Goal: Task Accomplishment & Management: Complete application form

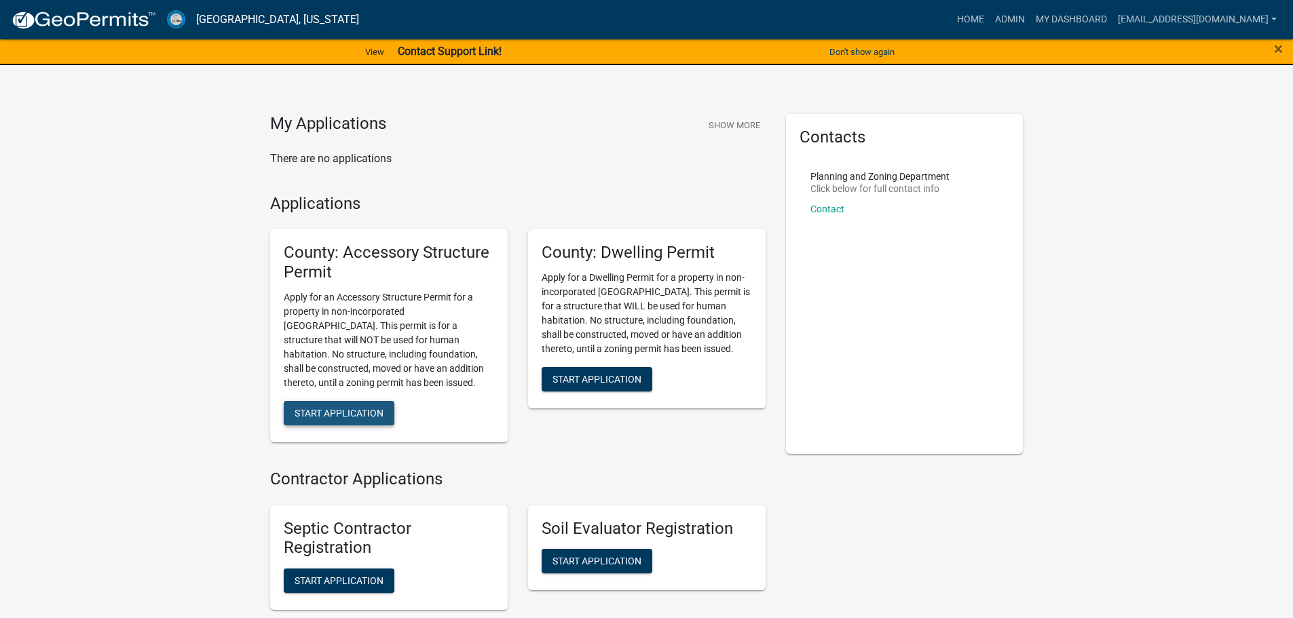
click at [324, 407] on button "Start Application" at bounding box center [339, 413] width 111 height 24
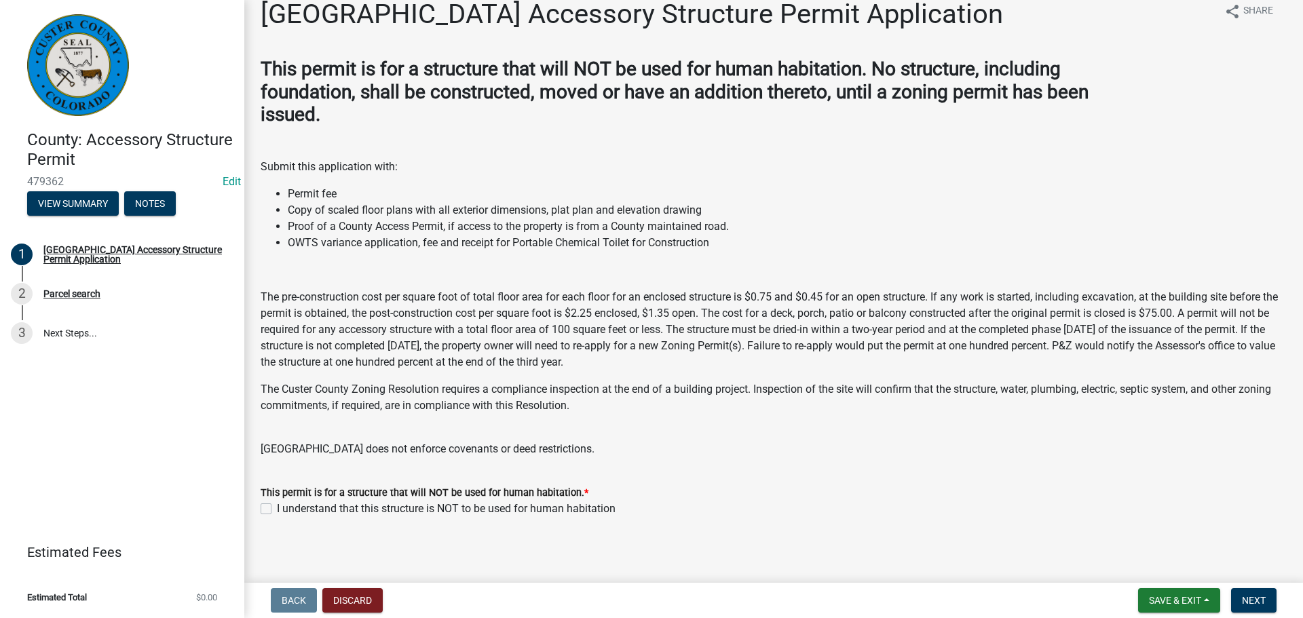
scroll to position [23, 0]
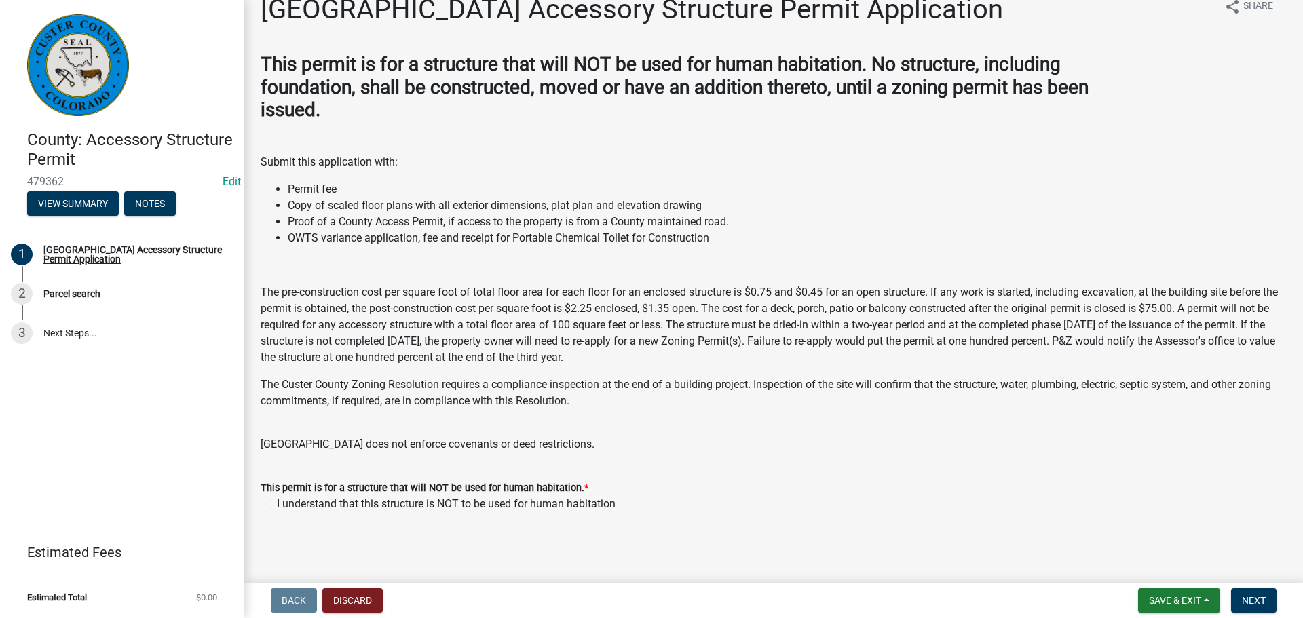
click at [277, 506] on label "I understand that this structure is NOT to be used for human habitation" at bounding box center [446, 504] width 339 height 16
click at [277, 505] on input "I understand that this structure is NOT to be used for human habitation" at bounding box center [281, 500] width 9 height 9
checkbox input "true"
click at [1252, 601] on span "Next" at bounding box center [1254, 600] width 24 height 11
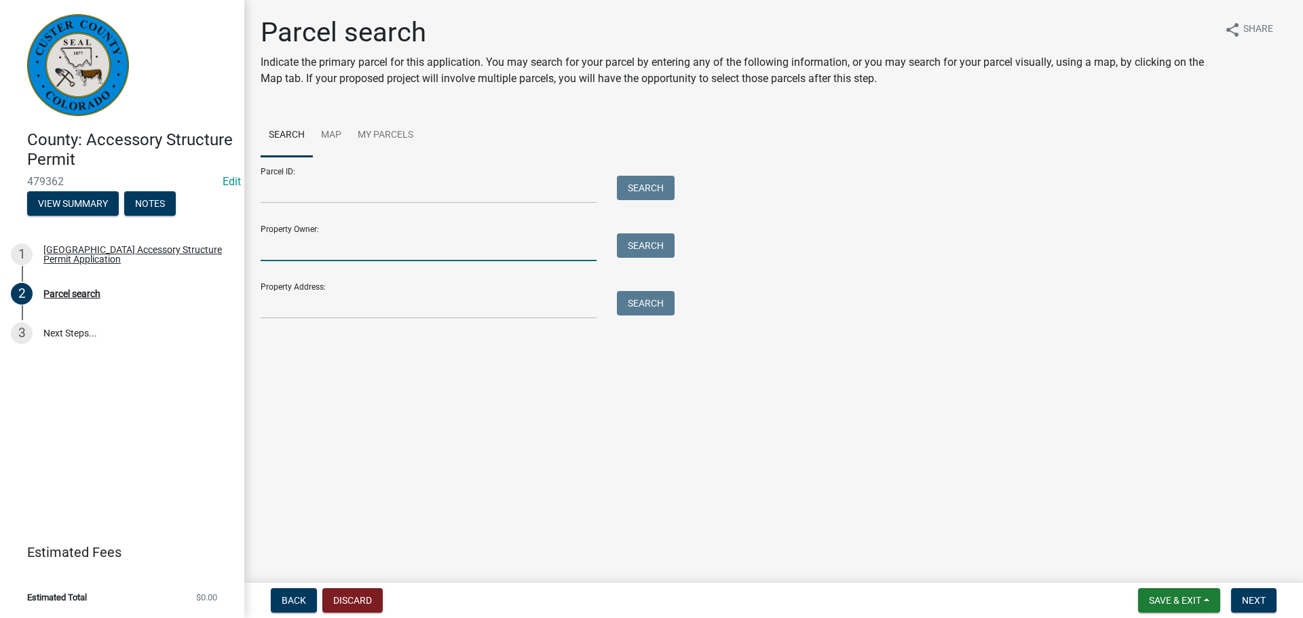
click at [335, 237] on input "Property Owner:" at bounding box center [429, 247] width 336 height 28
type input "[PERSON_NAME]"
click at [640, 242] on button "Search" at bounding box center [646, 245] width 58 height 24
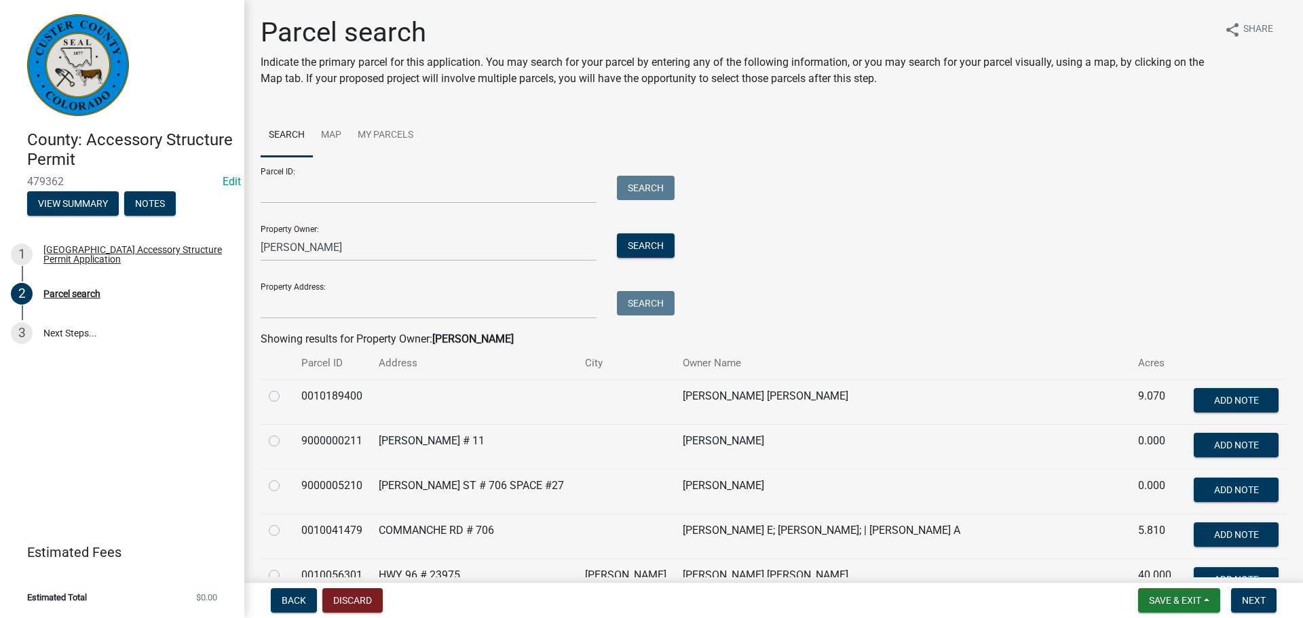
click at [285, 388] on label at bounding box center [285, 388] width 0 height 0
click at [285, 394] on input "radio" at bounding box center [289, 392] width 9 height 9
radio input "true"
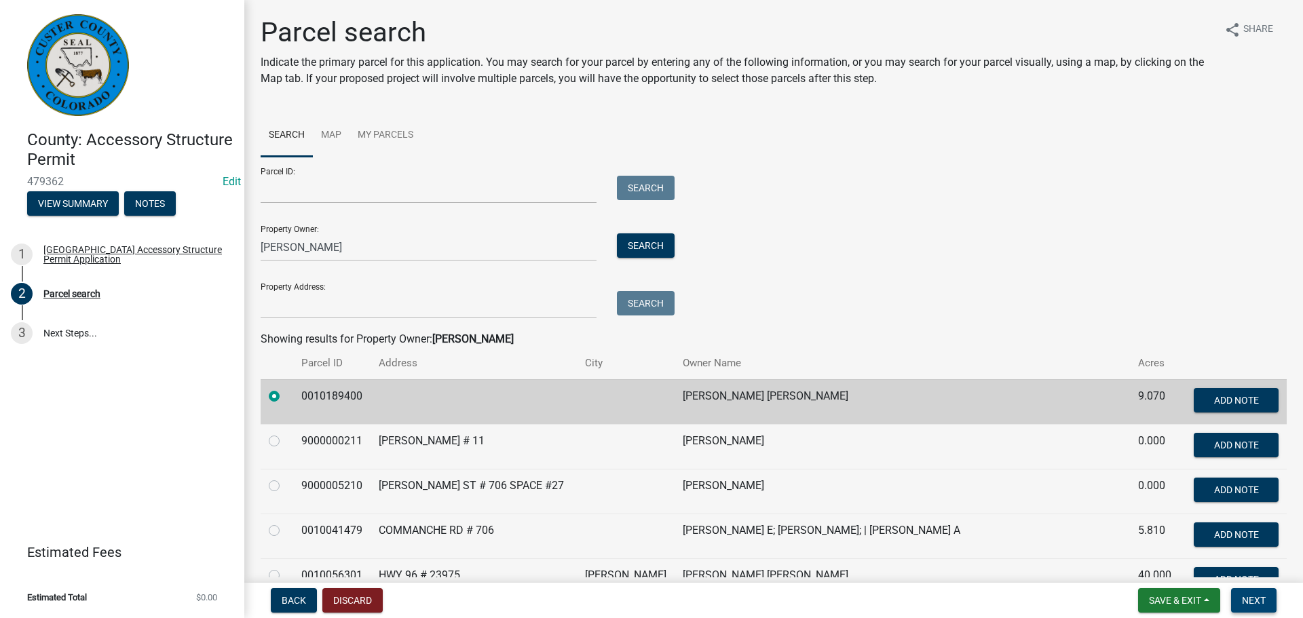
click at [1251, 601] on span "Next" at bounding box center [1254, 600] width 24 height 11
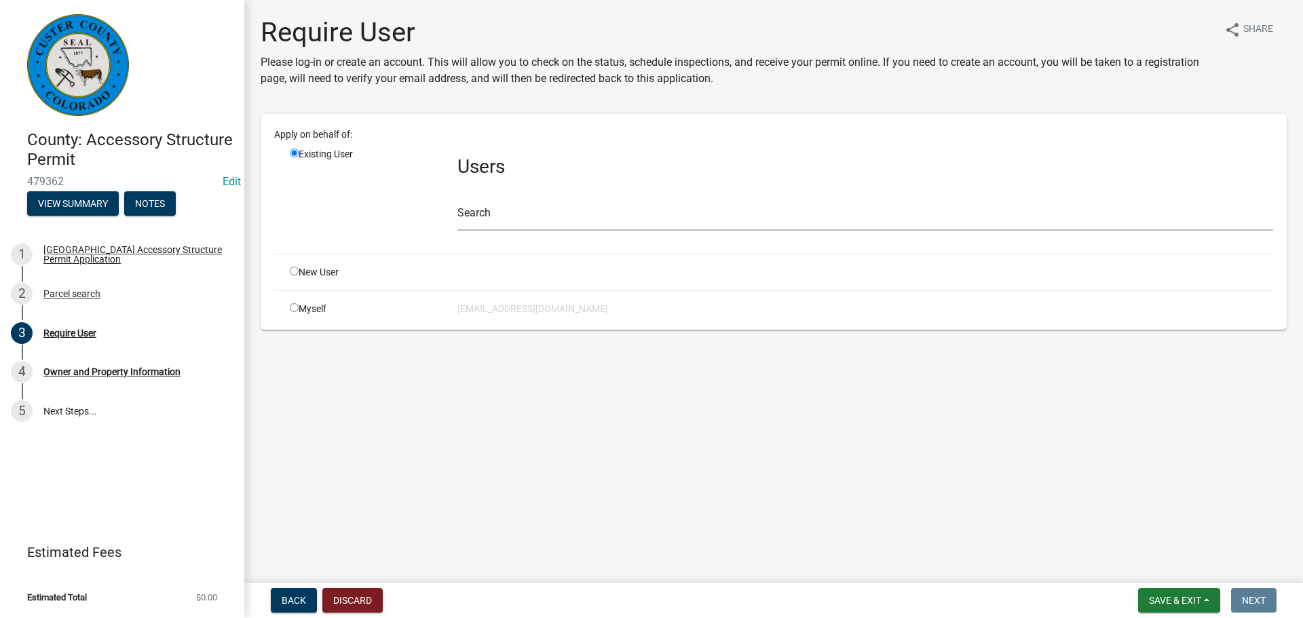
click at [291, 269] on input "radio" at bounding box center [294, 271] width 9 height 9
radio input "true"
radio input "false"
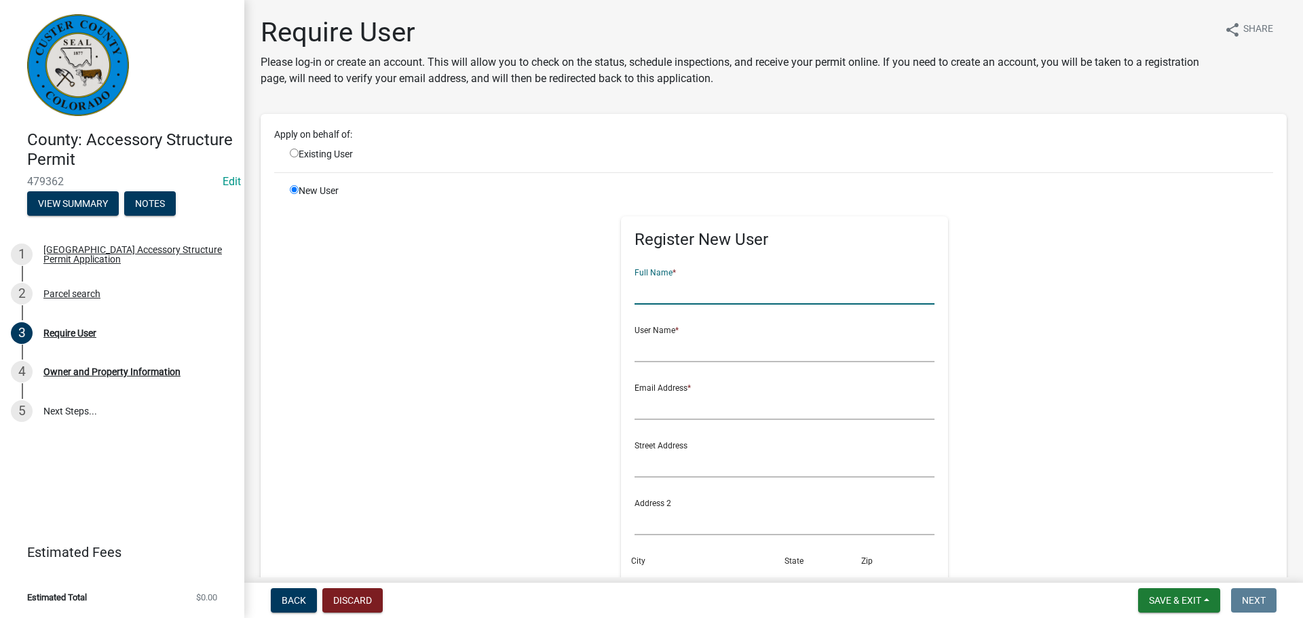
click at [684, 286] on input "text" at bounding box center [785, 291] width 301 height 28
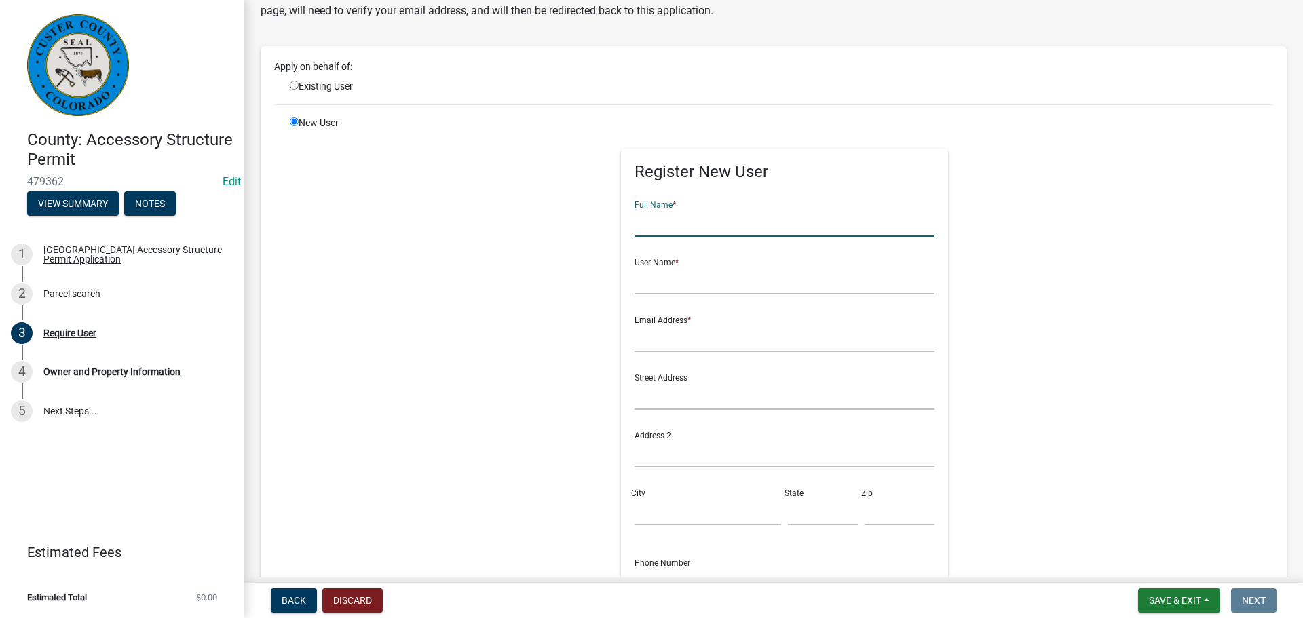
scroll to position [136, 0]
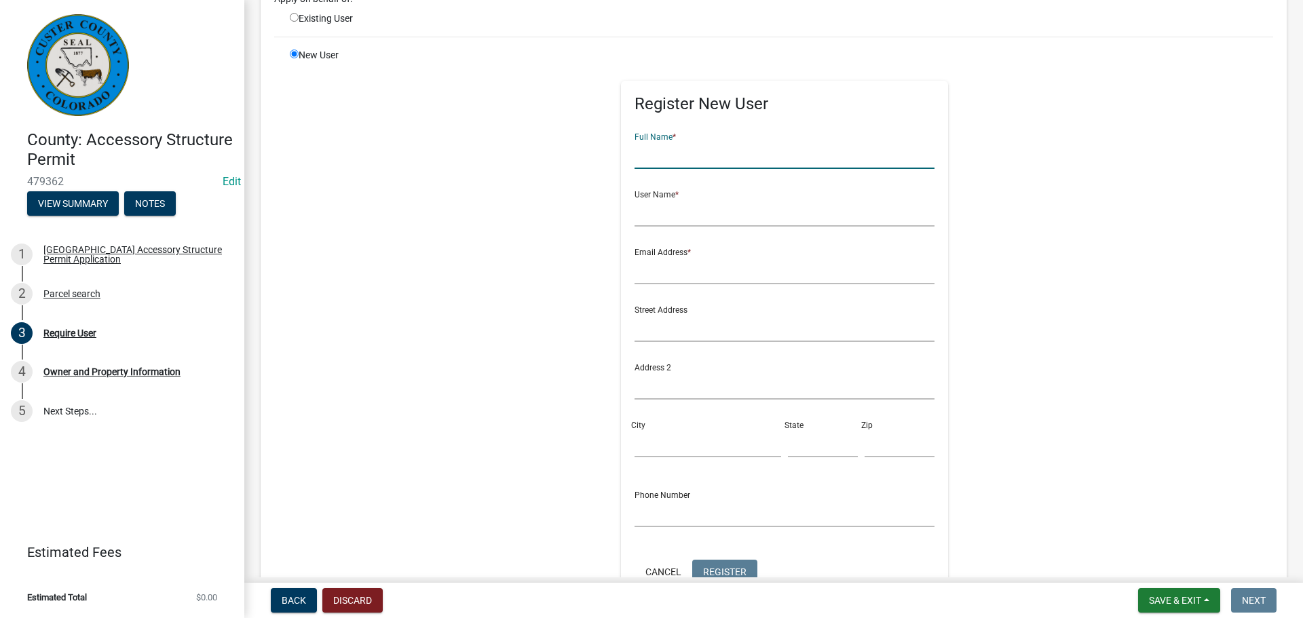
click at [691, 164] on input "text" at bounding box center [785, 155] width 301 height 28
click at [693, 155] on input "text" at bounding box center [785, 155] width 301 height 28
type input "[PERSON_NAME]"
click at [732, 205] on input "text" at bounding box center [785, 213] width 301 height 28
click at [728, 265] on input "text" at bounding box center [785, 271] width 301 height 28
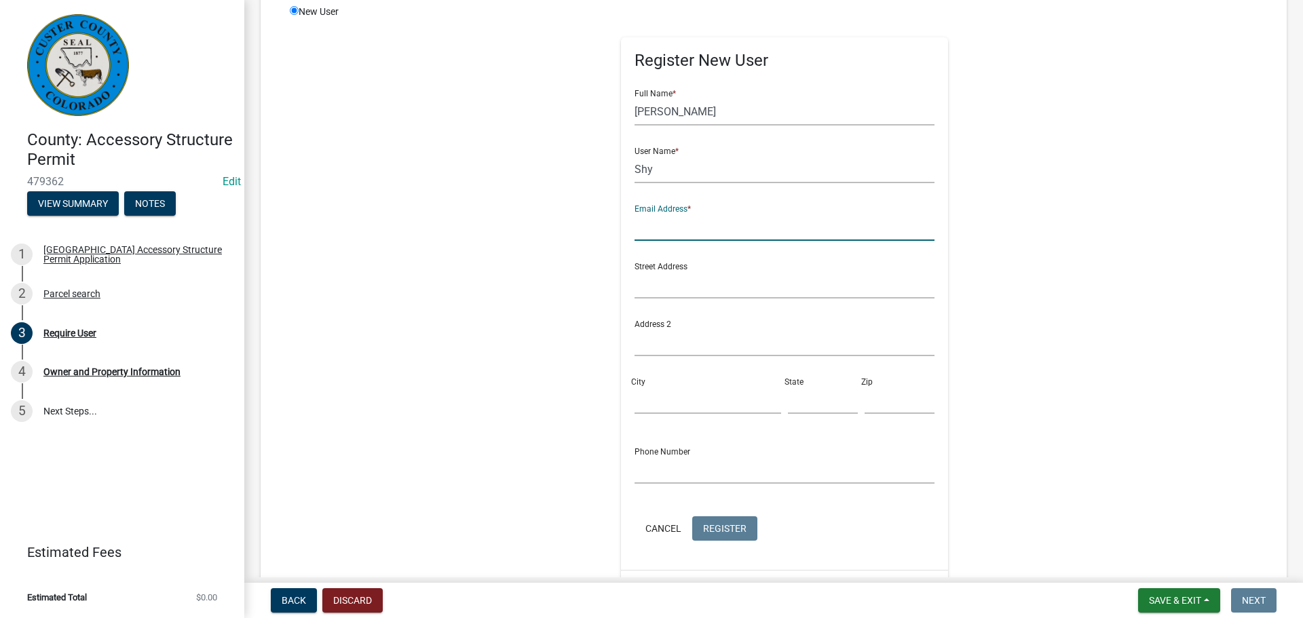
scroll to position [204, 0]
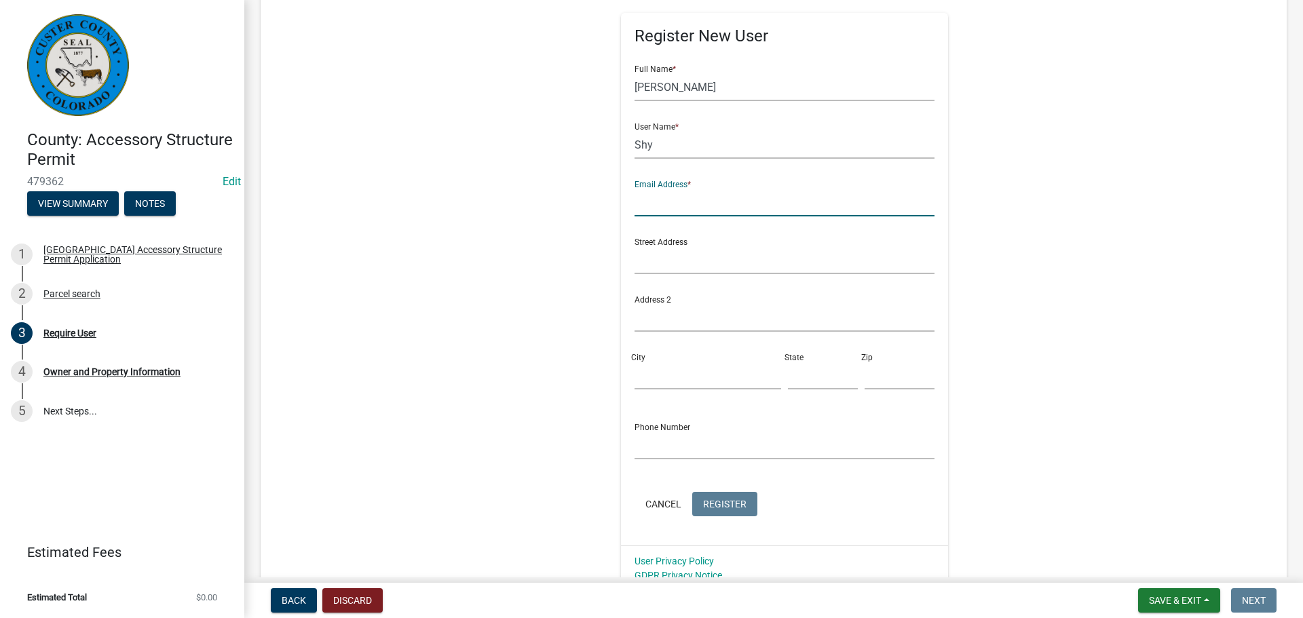
click at [638, 203] on input "text" at bounding box center [785, 203] width 301 height 28
click at [654, 143] on input "Shy" at bounding box center [785, 145] width 301 height 28
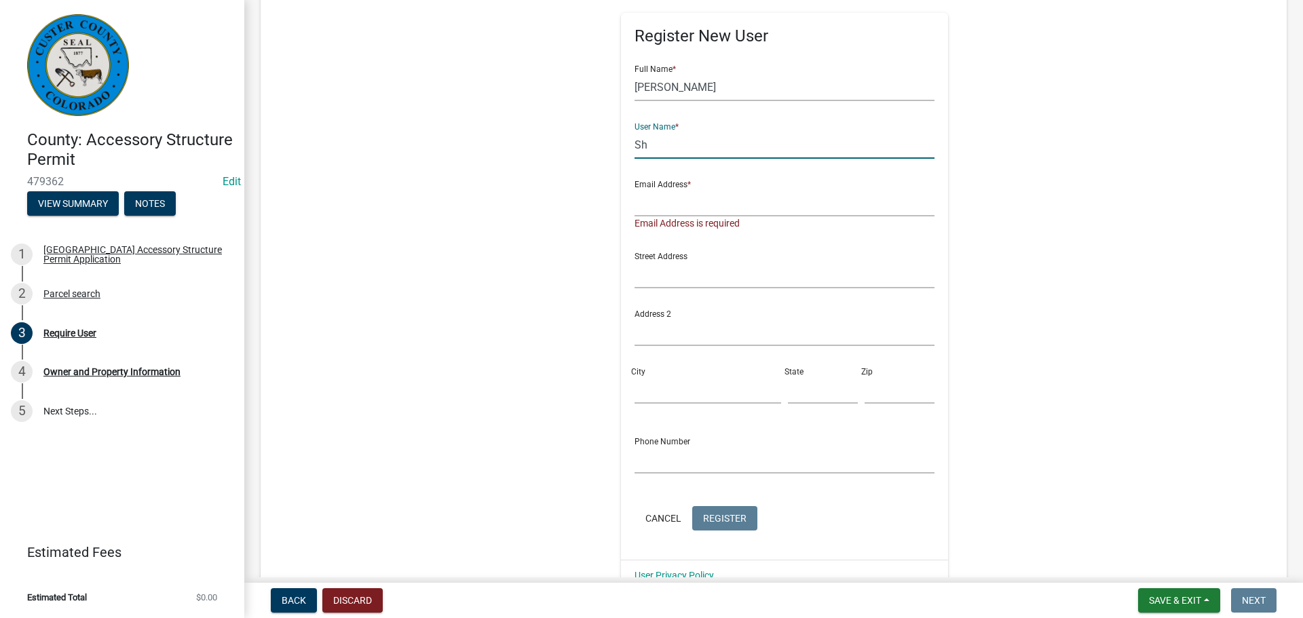
type input "S"
type input "Test999"
click at [687, 194] on input "text" at bounding box center [785, 203] width 301 height 28
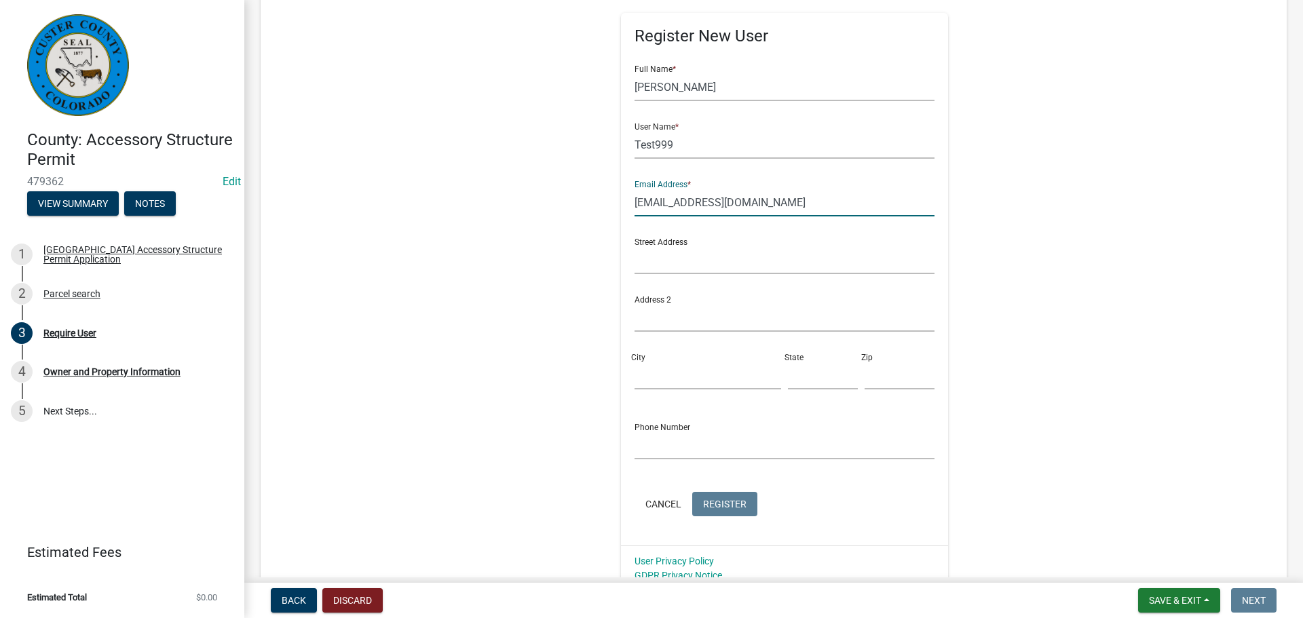
drag, startPoint x: 679, startPoint y: 204, endPoint x: 696, endPoint y: 200, distance: 17.0
click at [679, 205] on input "[EMAIL_ADDRESS][DOMAIN_NAME]" at bounding box center [785, 203] width 301 height 28
click at [696, 204] on input "[EMAIL_ADDRESS][DOMAIN_NAME]" at bounding box center [785, 203] width 301 height 28
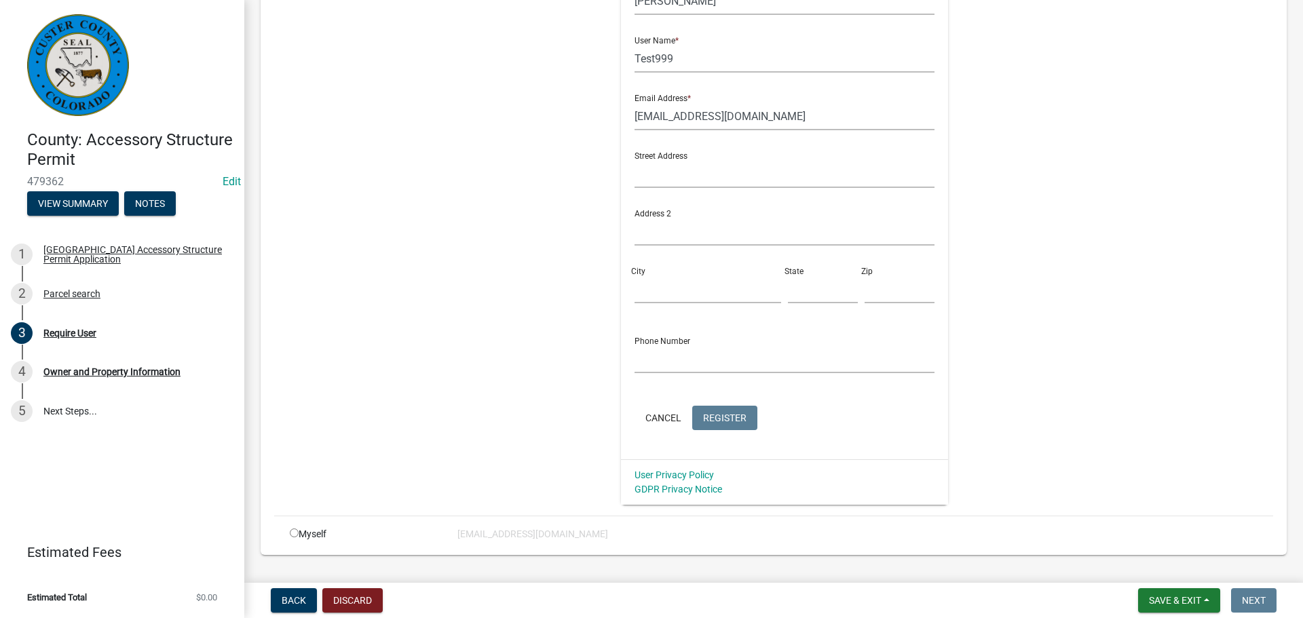
scroll to position [320, 0]
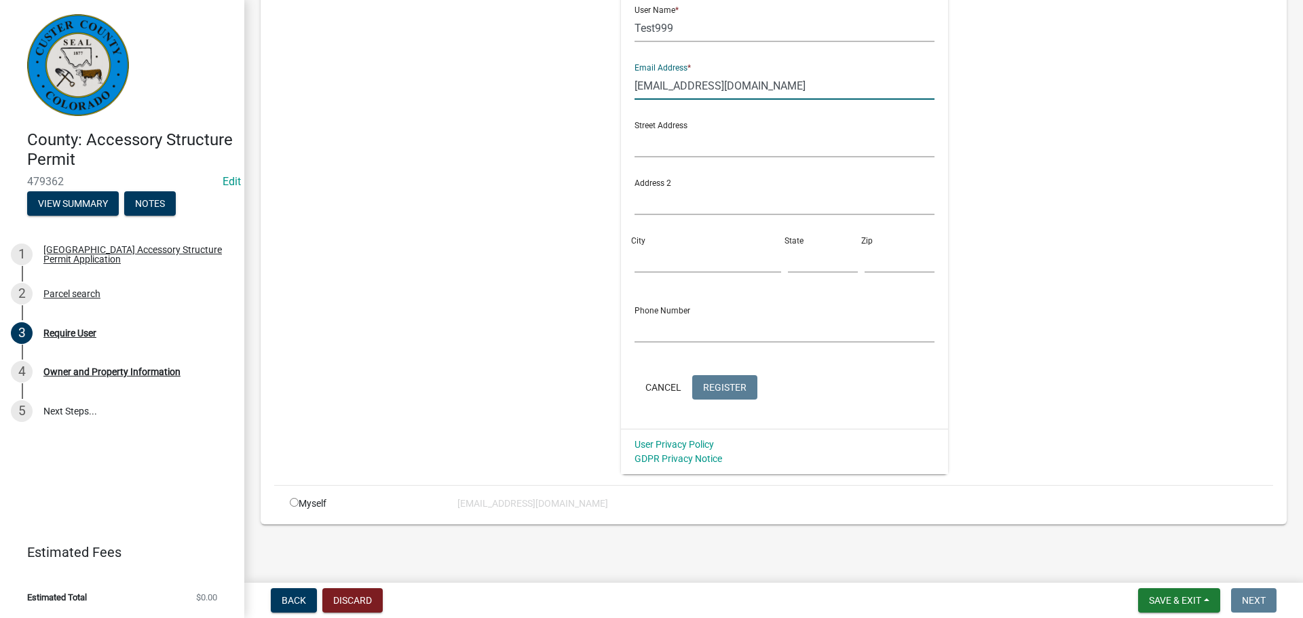
click at [635, 87] on input "[EMAIL_ADDRESS][DOMAIN_NAME]" at bounding box center [785, 86] width 301 height 28
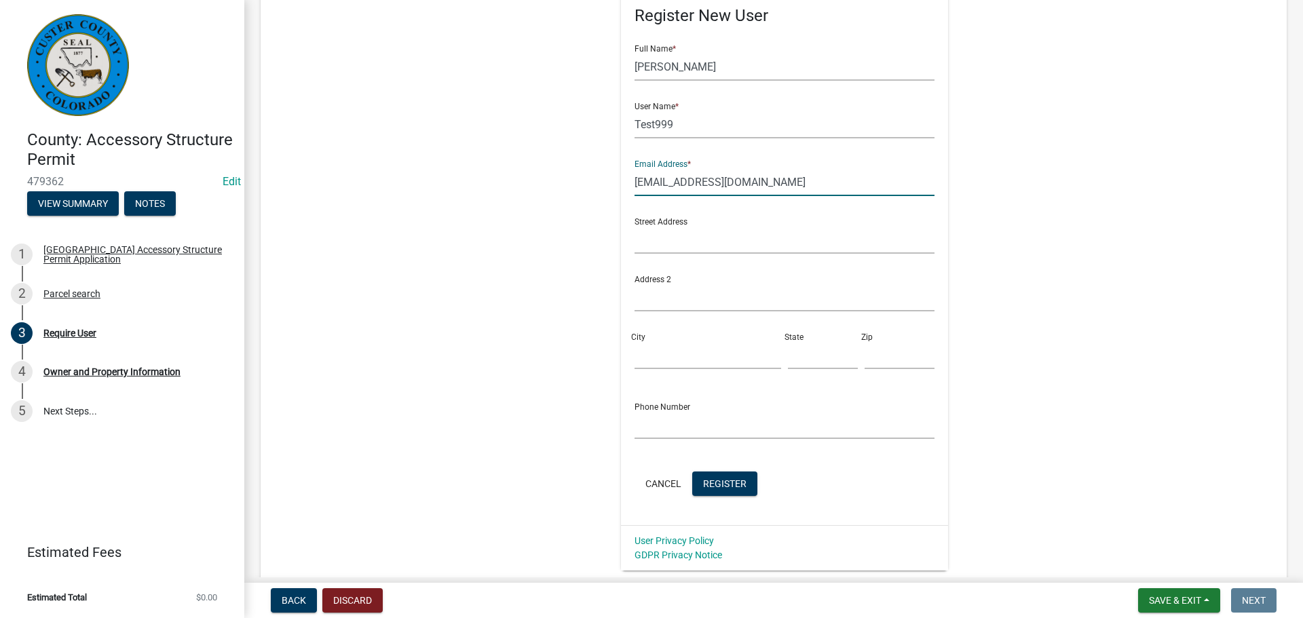
scroll to position [252, 0]
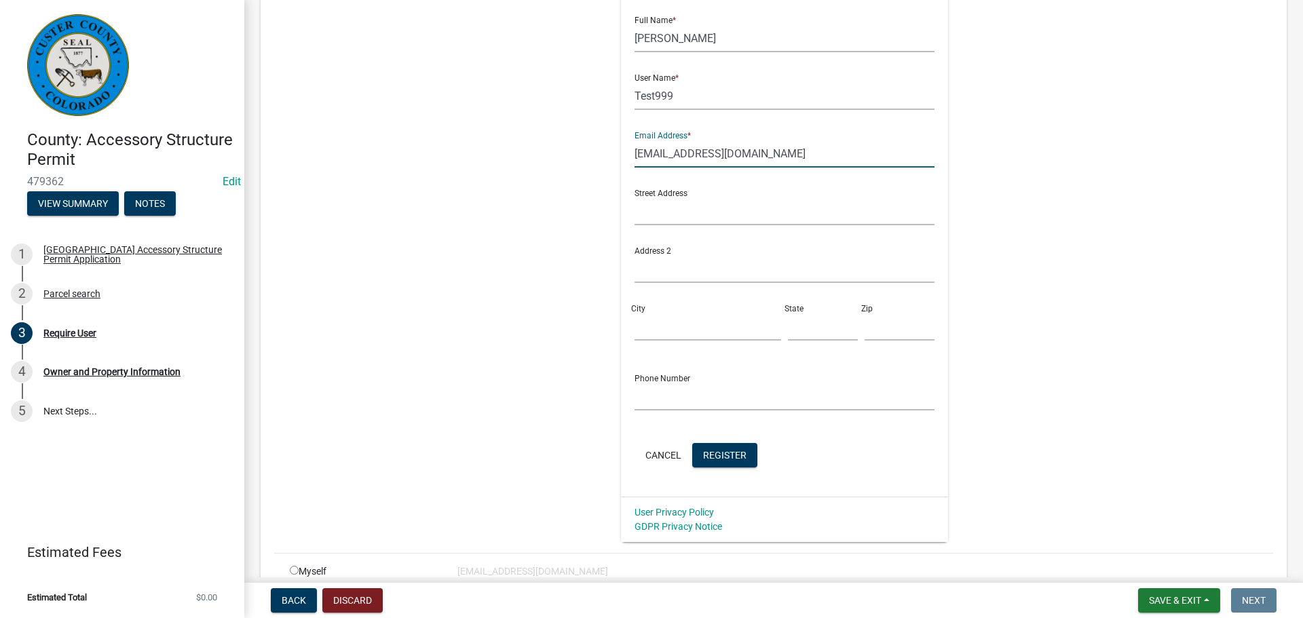
type input "[EMAIL_ADDRESS][DOMAIN_NAME]"
drag, startPoint x: 1018, startPoint y: 326, endPoint x: 1017, endPoint y: 337, distance: 11.6
click at [1018, 326] on div "Register New User Full Name * Sheyenne Shy User Name * Test999 Email Address * …" at bounding box center [785, 236] width 696 height 611
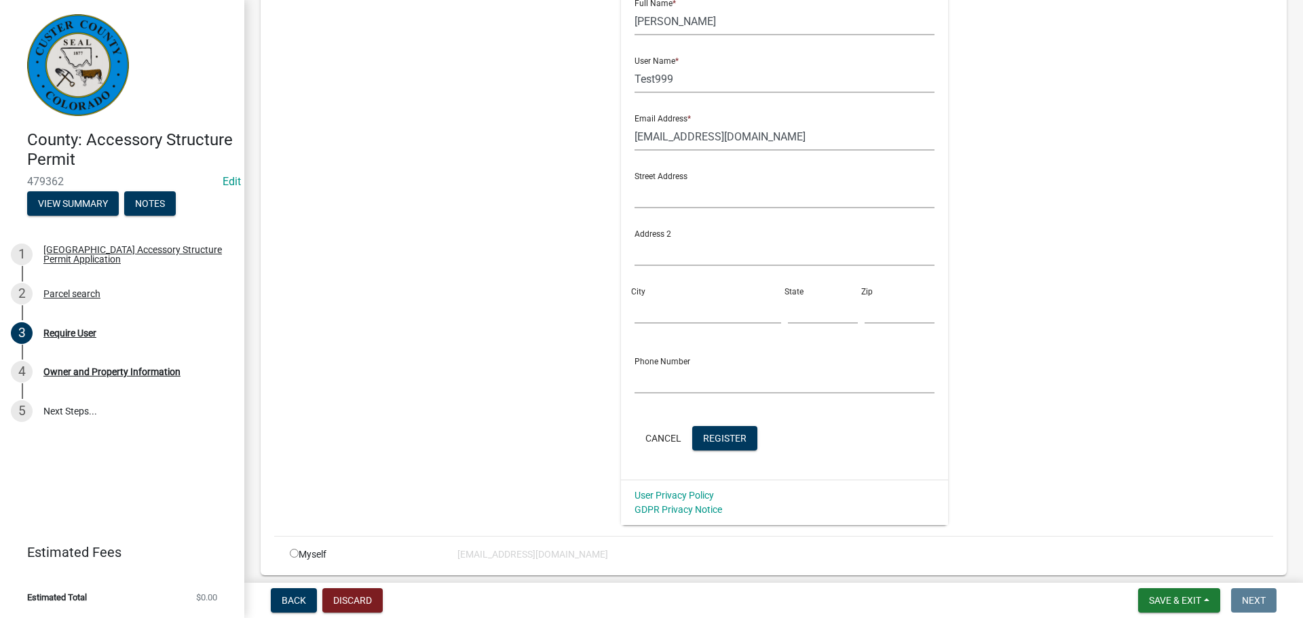
scroll to position [271, 0]
drag, startPoint x: 626, startPoint y: 136, endPoint x: 614, endPoint y: 140, distance: 13.3
click at [621, 140] on div "Register New User Full Name * Sheyenne Shy User Name * Test999 Email Address * …" at bounding box center [785, 211] width 328 height 533
drag, startPoint x: 557, startPoint y: 170, endPoint x: 611, endPoint y: 147, distance: 58.4
click at [571, 164] on div "Register New User Full Name * Sheyenne Shy User Name * Test999 Email Address * …" at bounding box center [785, 217] width 696 height 611
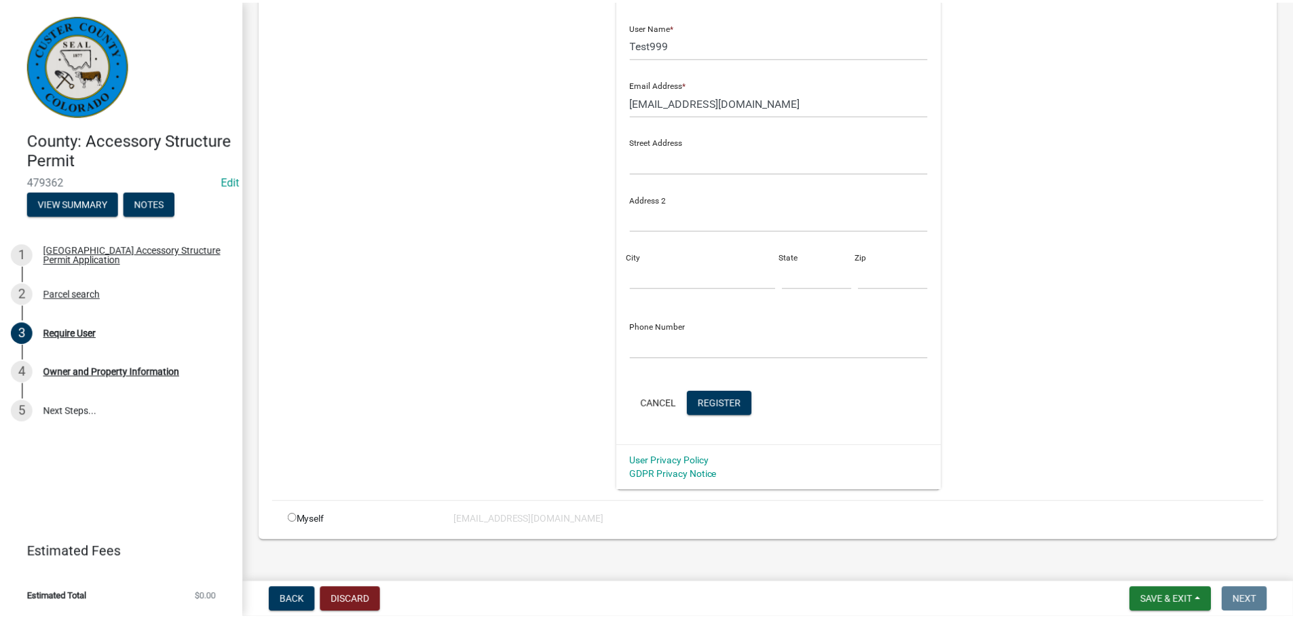
scroll to position [320, 0]
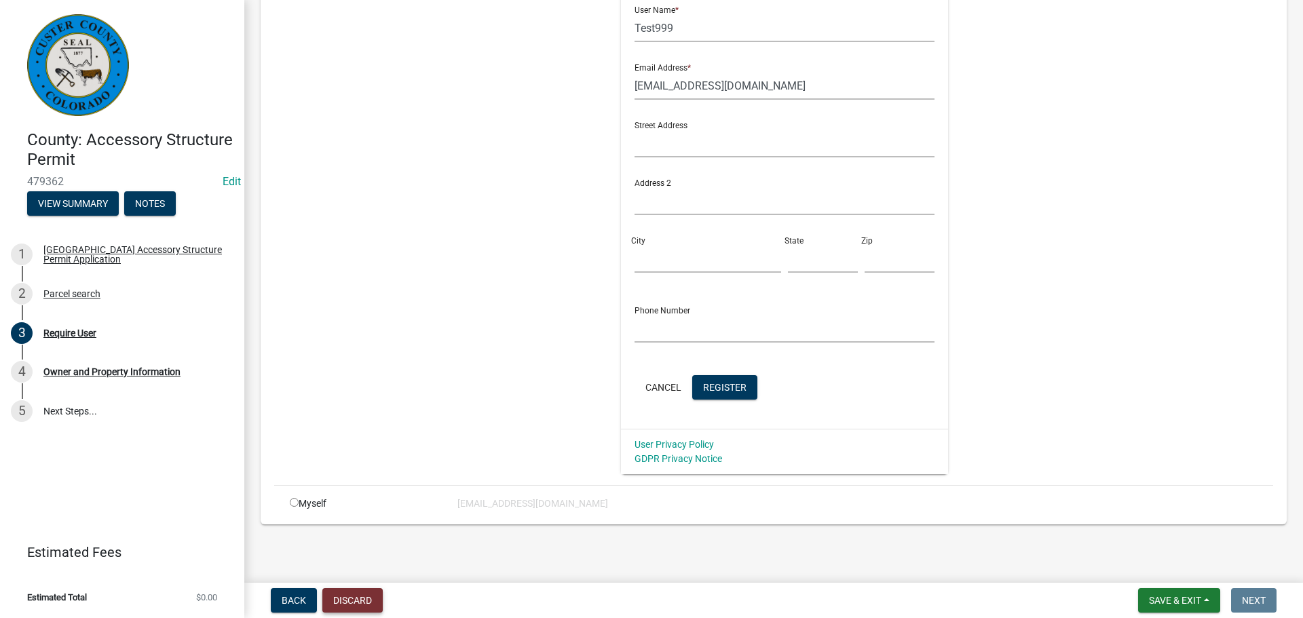
click at [365, 601] on button "Discard" at bounding box center [352, 600] width 60 height 24
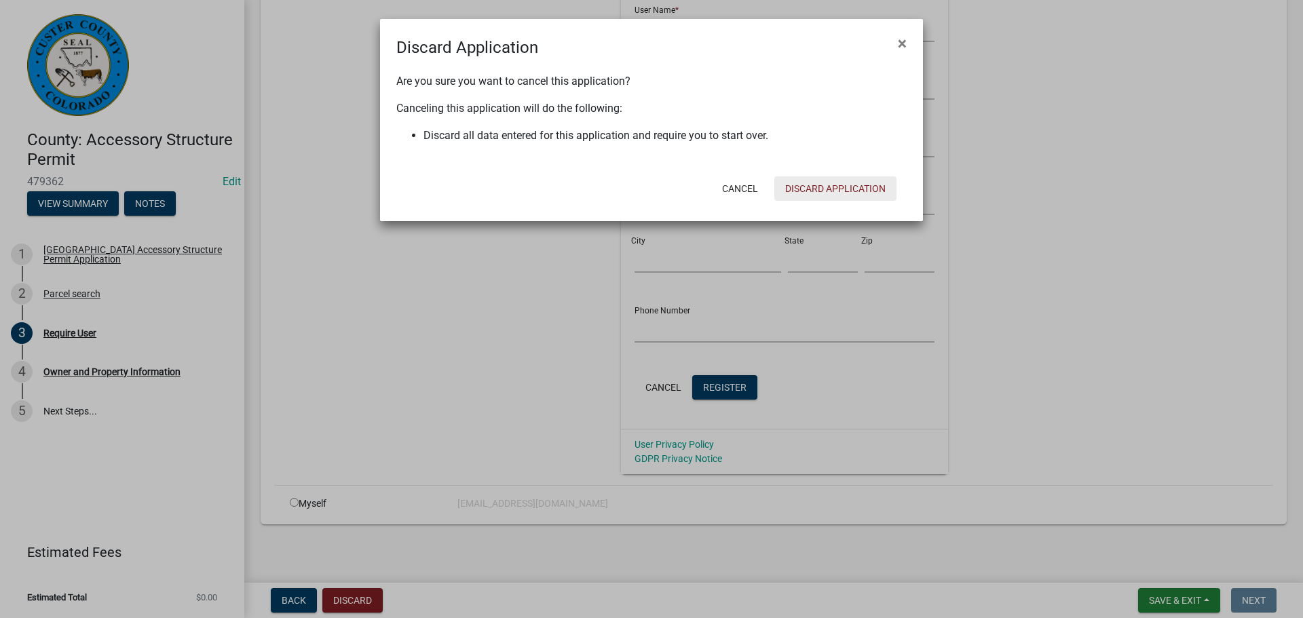
click at [861, 192] on button "Discard Application" at bounding box center [835, 188] width 122 height 24
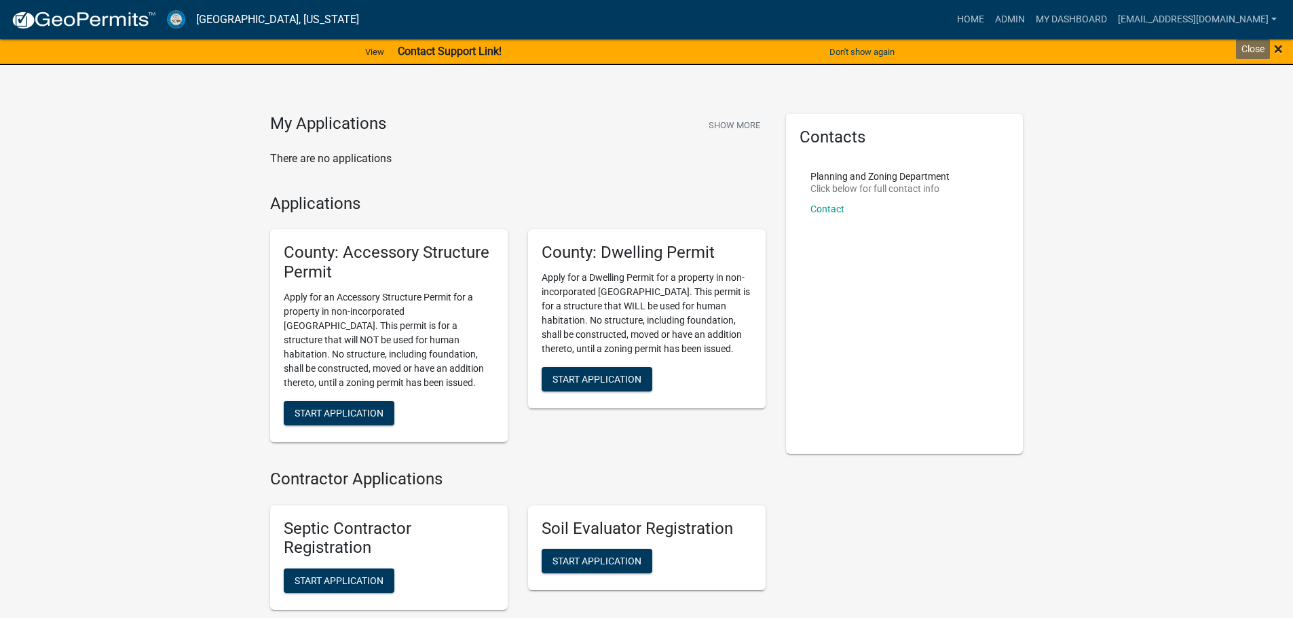
click at [1280, 47] on span "×" at bounding box center [1278, 48] width 9 height 19
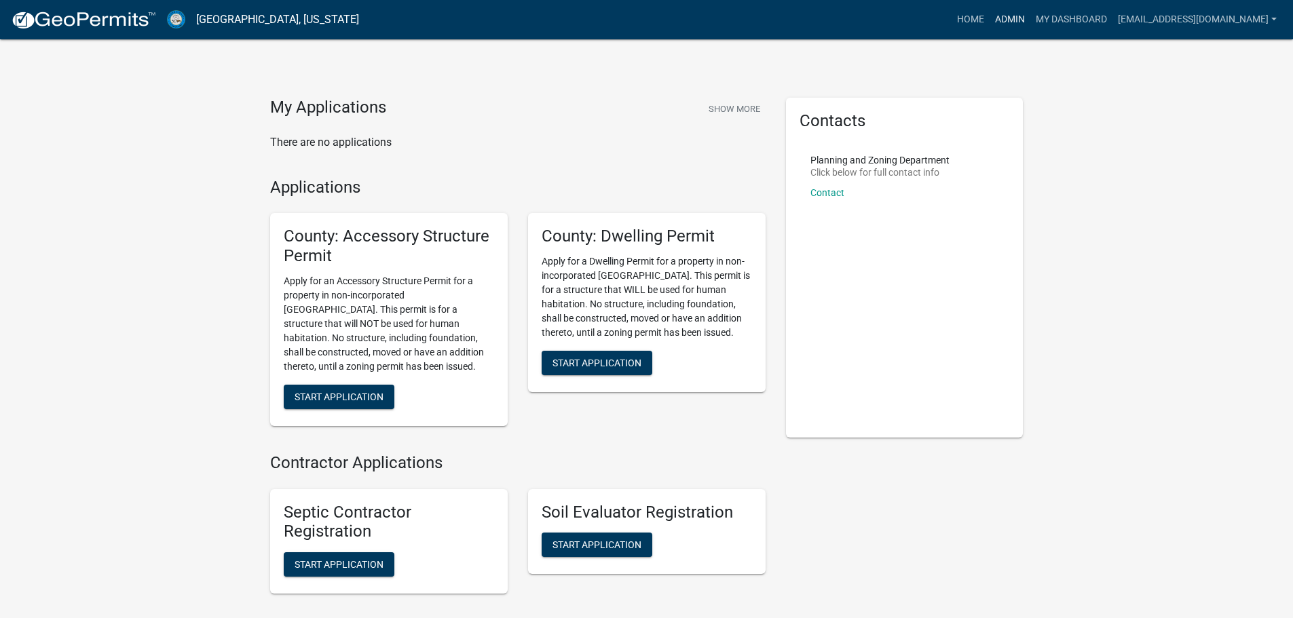
click at [994, 20] on link "Admin" at bounding box center [1010, 20] width 41 height 26
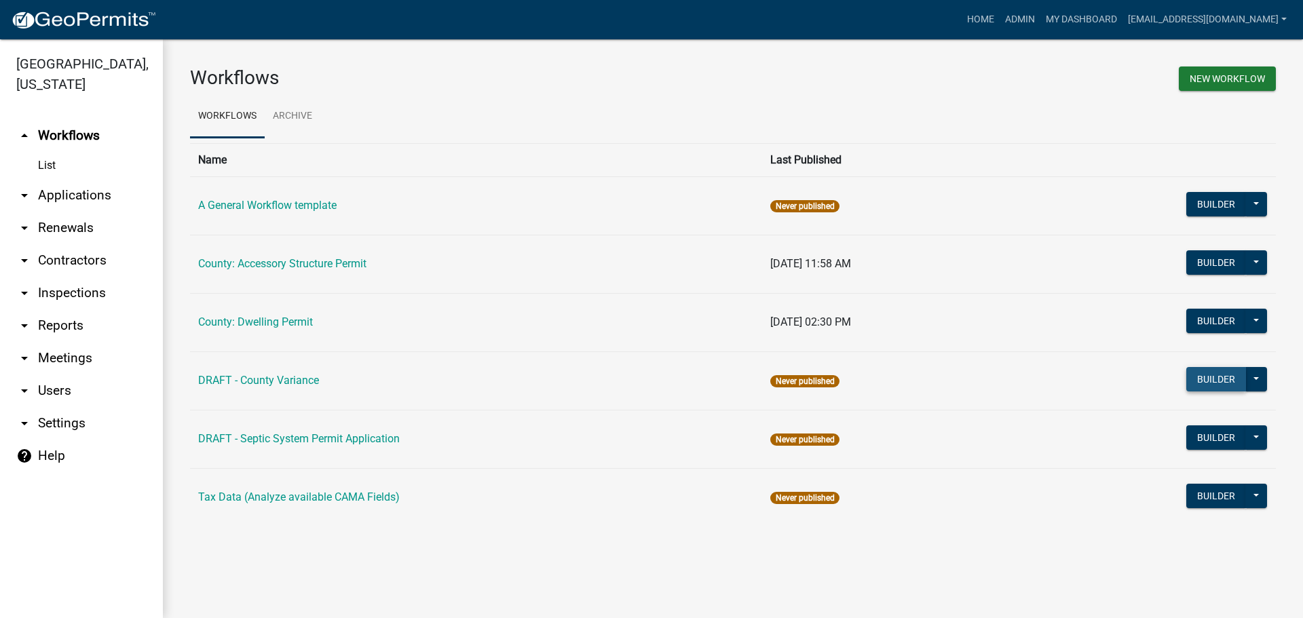
click at [1222, 383] on button "Builder" at bounding box center [1216, 379] width 60 height 24
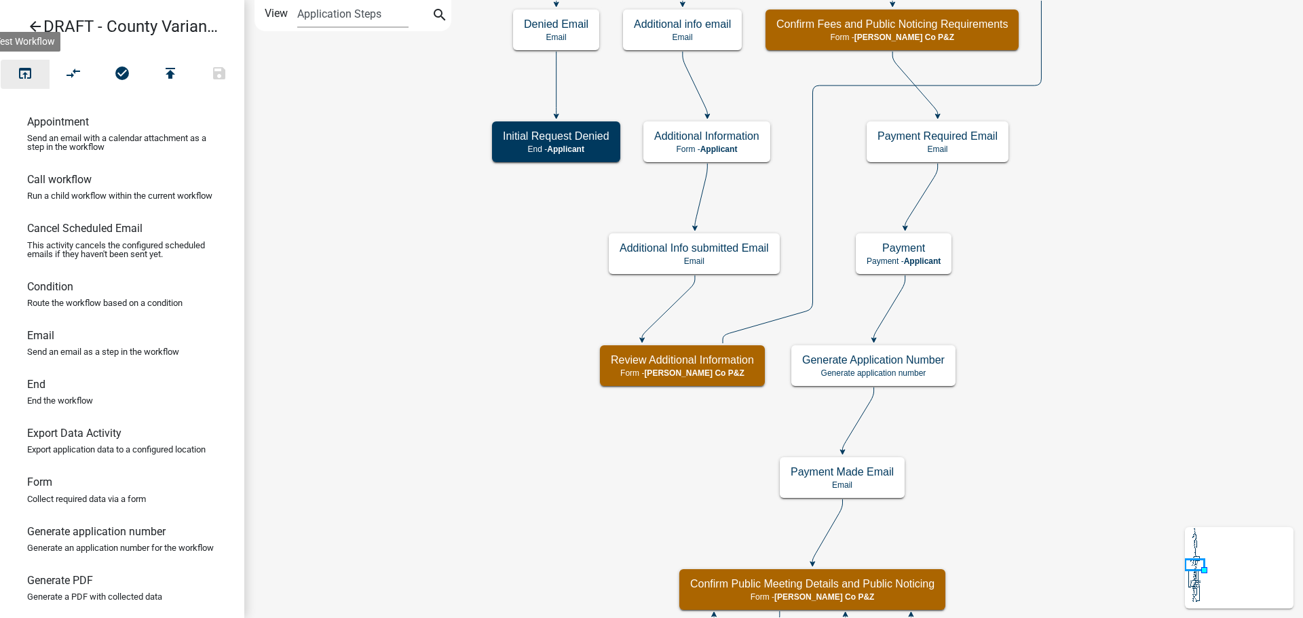
click at [29, 71] on icon "open_in_browser" at bounding box center [25, 74] width 16 height 19
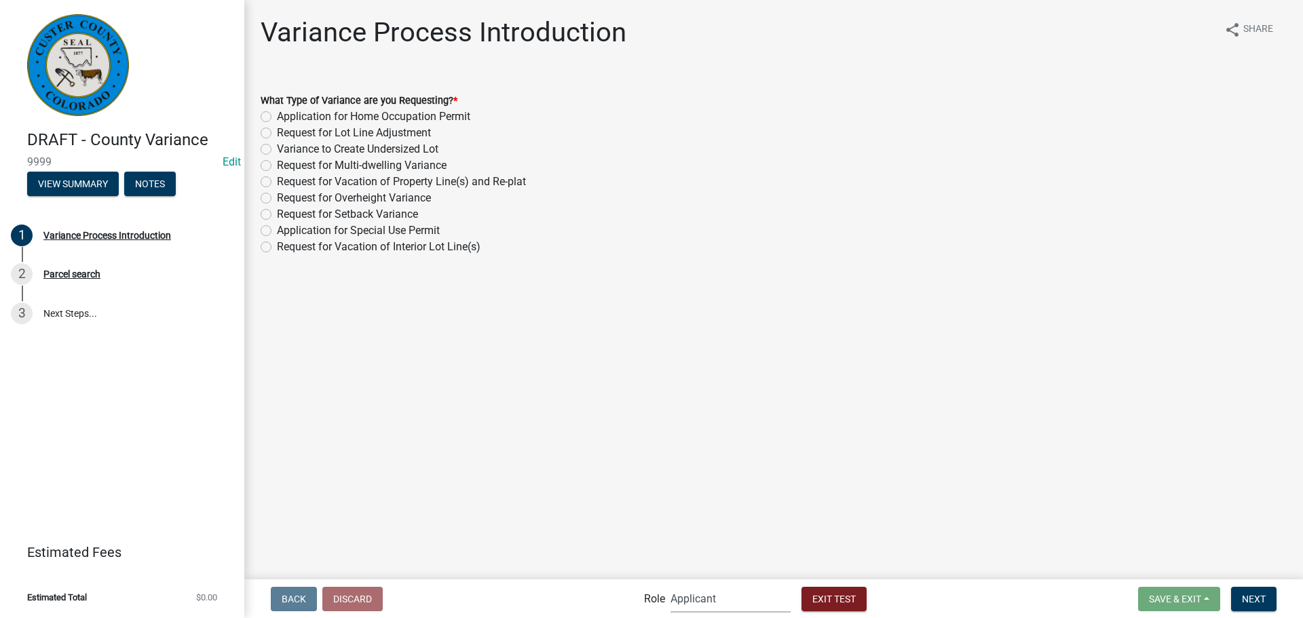
click at [722, 595] on select "Applicant [PERSON_NAME] Co P&Z Admin" at bounding box center [731, 599] width 120 height 28
click at [693, 585] on select "Applicant [PERSON_NAME] Co P&Z Admin" at bounding box center [731, 599] width 120 height 28
click at [277, 248] on label "Request for Vacation of Interior Lot Line(s)" at bounding box center [379, 247] width 204 height 16
click at [277, 248] on input "Request for Vacation of Interior Lot Line(s)" at bounding box center [281, 243] width 9 height 9
radio input "true"
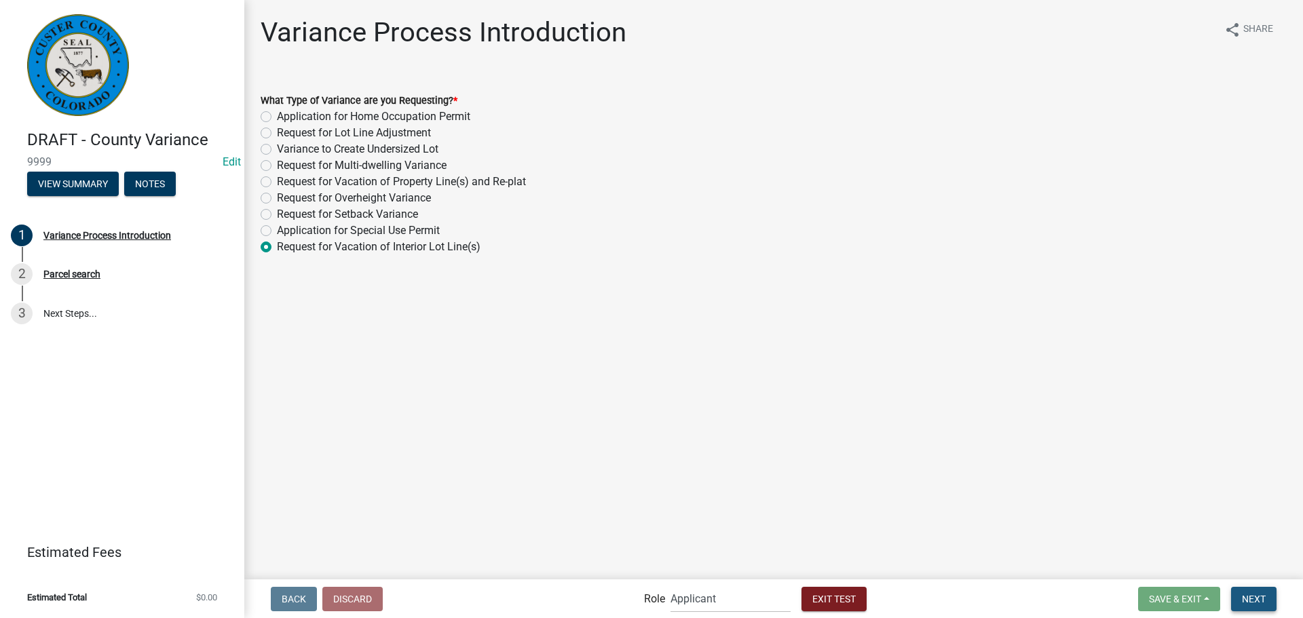
click at [1258, 597] on span "Next" at bounding box center [1254, 598] width 24 height 11
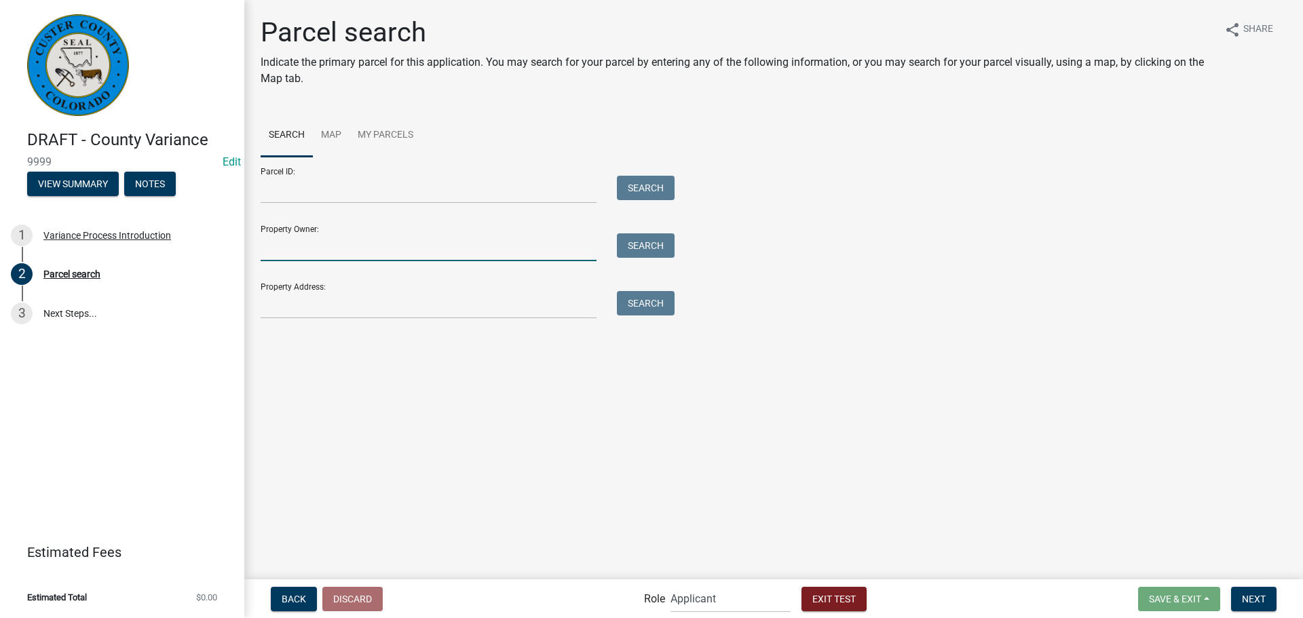
click at [350, 245] on input "Property Owner:" at bounding box center [429, 247] width 336 height 28
type input "[PERSON_NAME]"
click at [641, 243] on button "Search" at bounding box center [646, 245] width 58 height 24
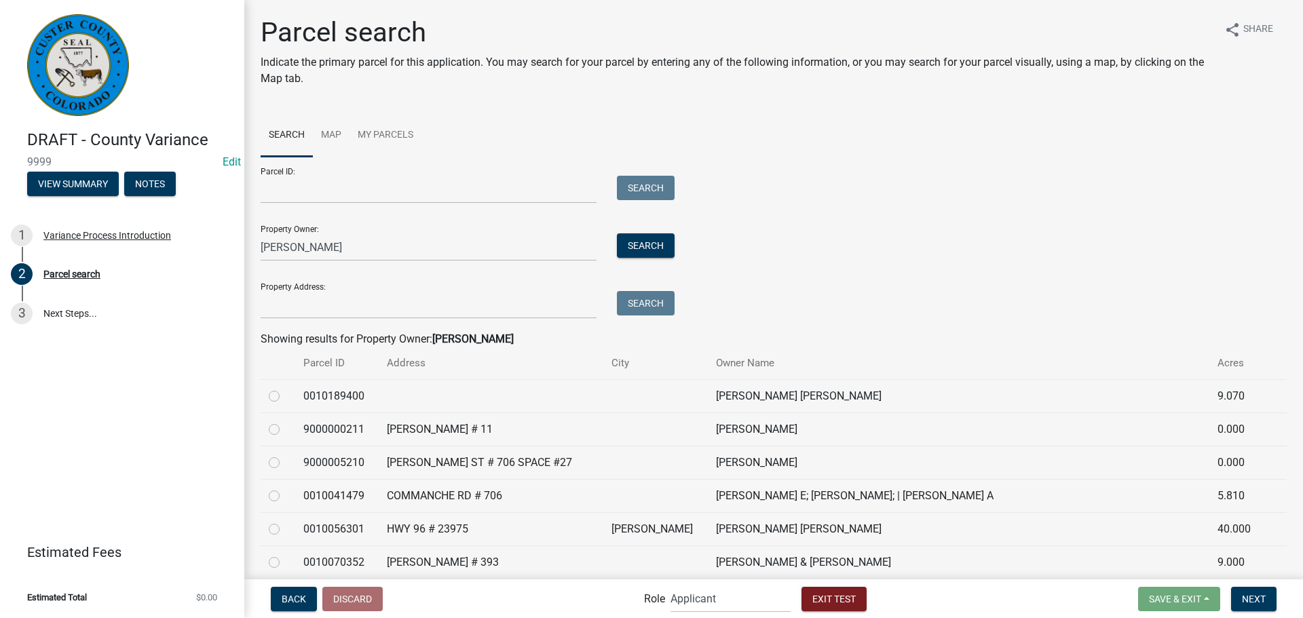
click at [280, 431] on div at bounding box center [278, 429] width 18 height 16
click at [285, 421] on label at bounding box center [285, 421] width 0 height 0
click at [285, 430] on input "radio" at bounding box center [289, 425] width 9 height 9
radio input "true"
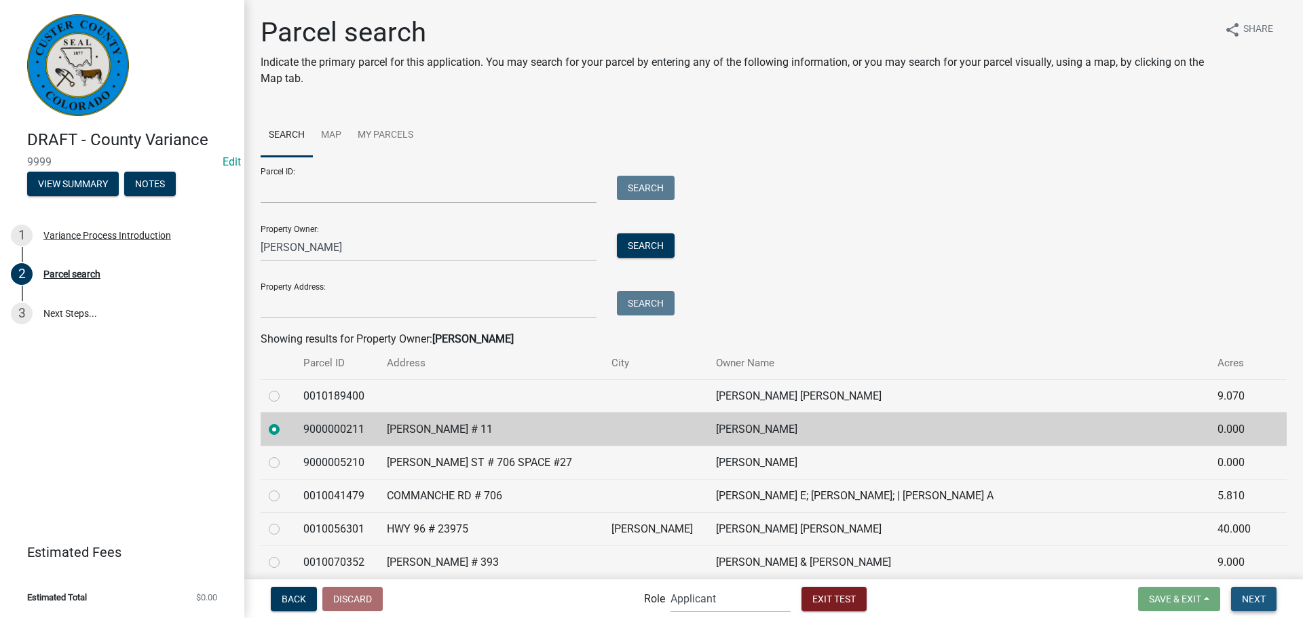
click at [1241, 598] on button "Next" at bounding box center [1253, 599] width 45 height 24
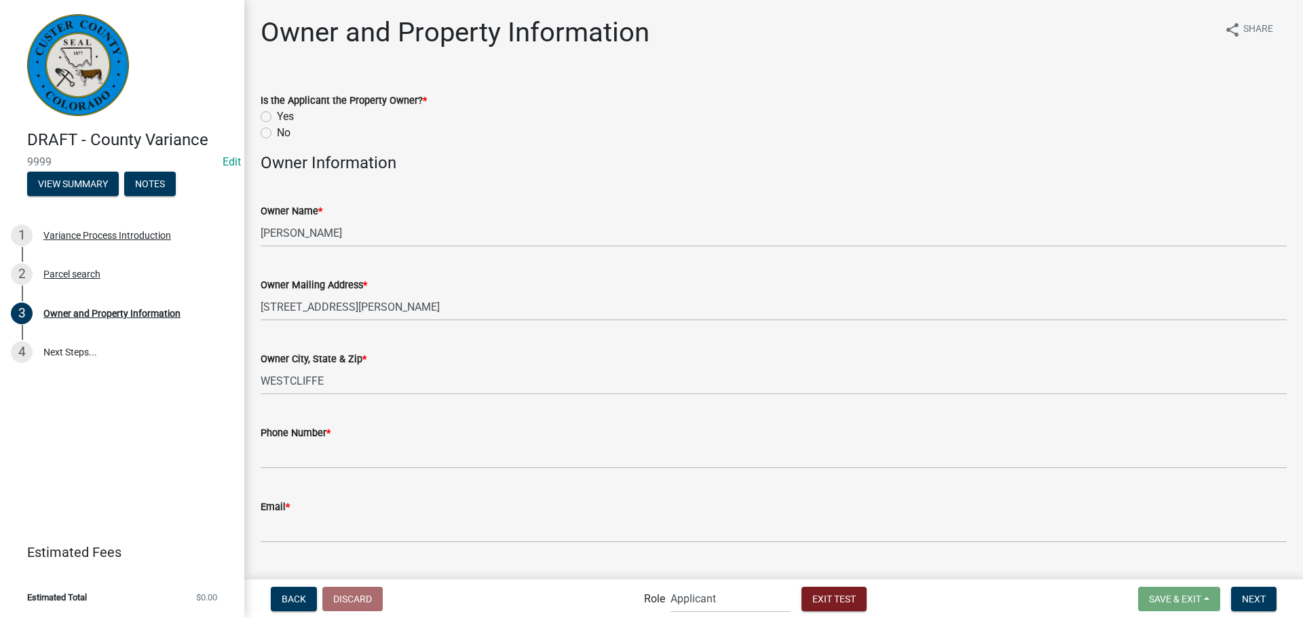
click at [277, 117] on label "Yes" at bounding box center [285, 117] width 17 height 16
click at [277, 117] on input "Yes" at bounding box center [281, 113] width 9 height 9
radio input "true"
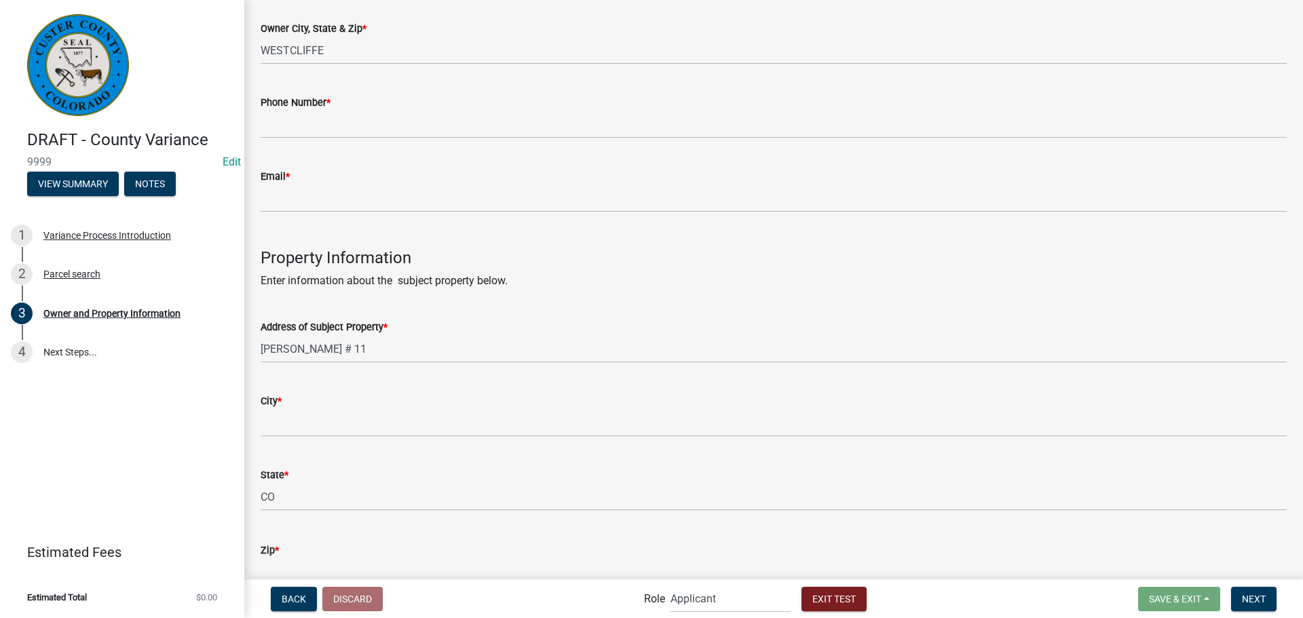
scroll to position [339, 0]
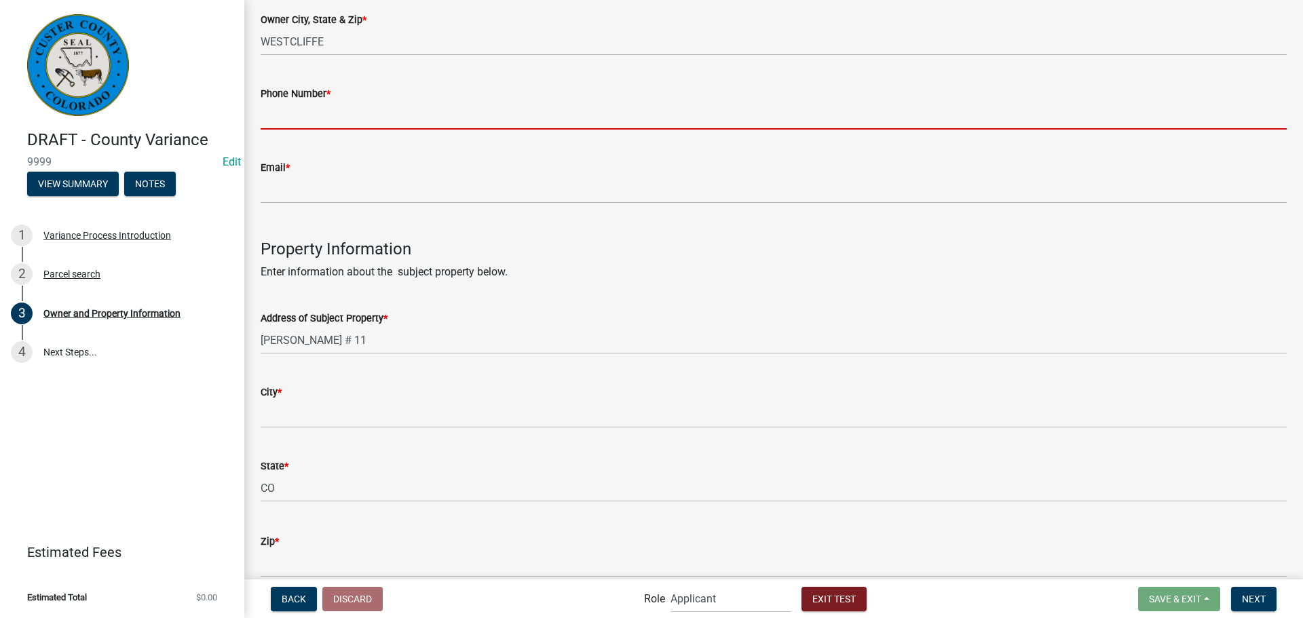
click at [402, 119] on input "Phone Number *" at bounding box center [774, 116] width 1026 height 28
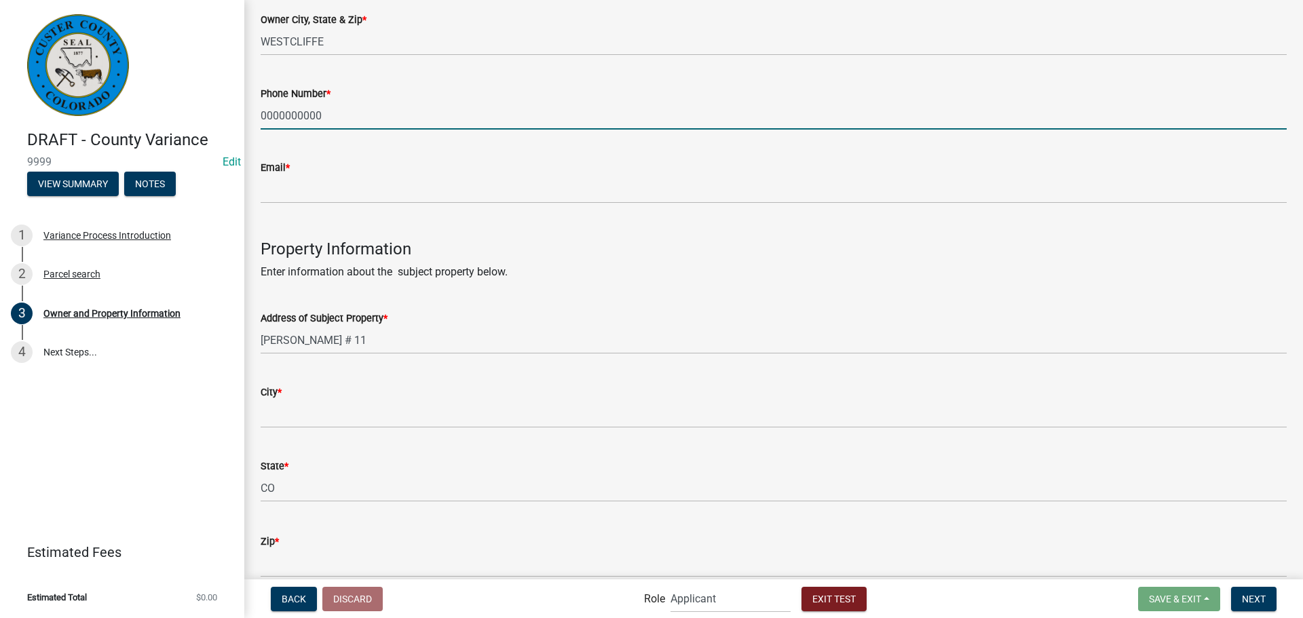
type input "0000000000"
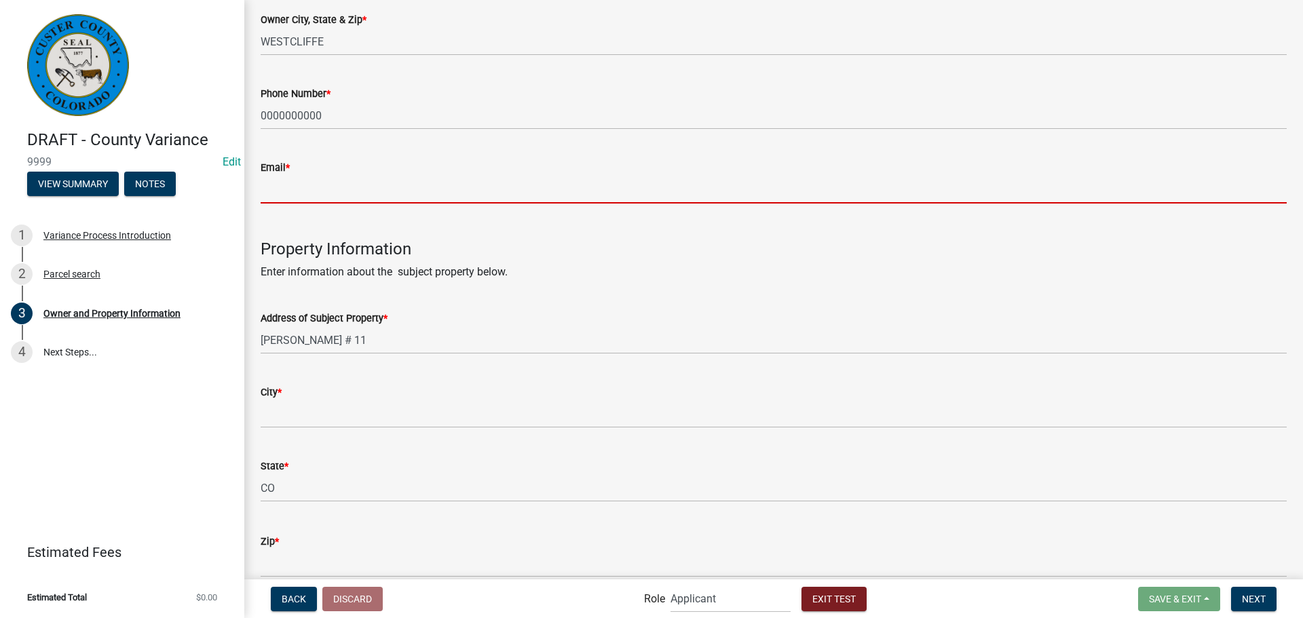
click at [326, 187] on input "Email *" at bounding box center [774, 190] width 1026 height 28
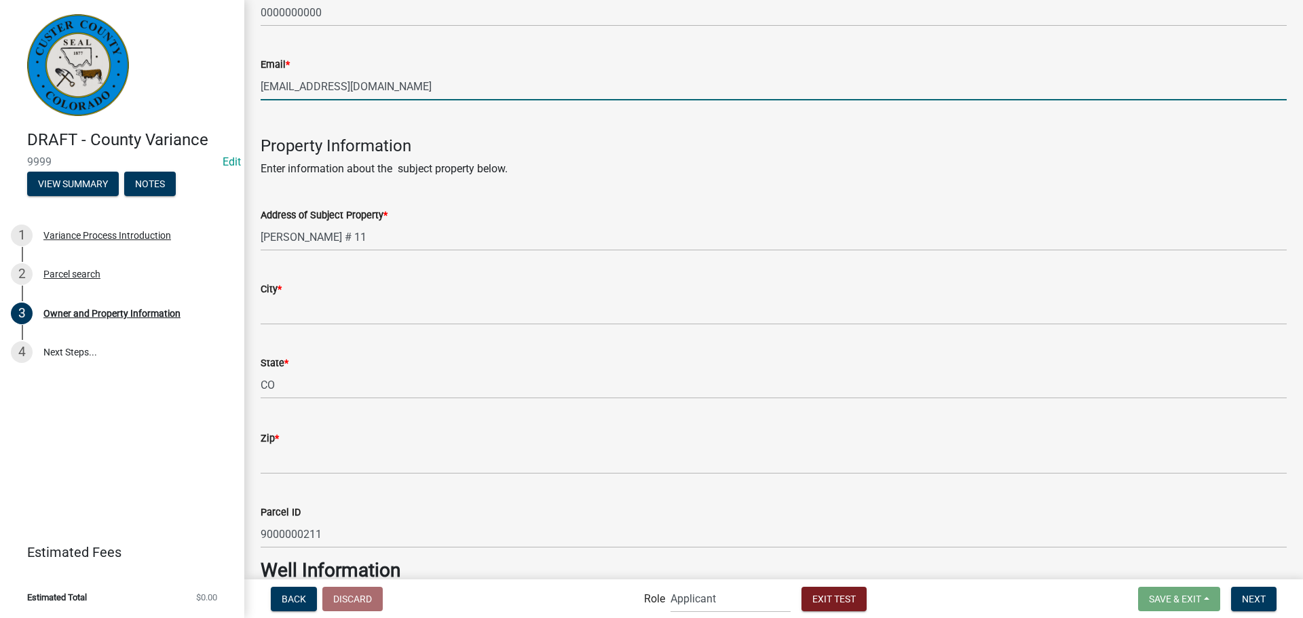
scroll to position [543, 0]
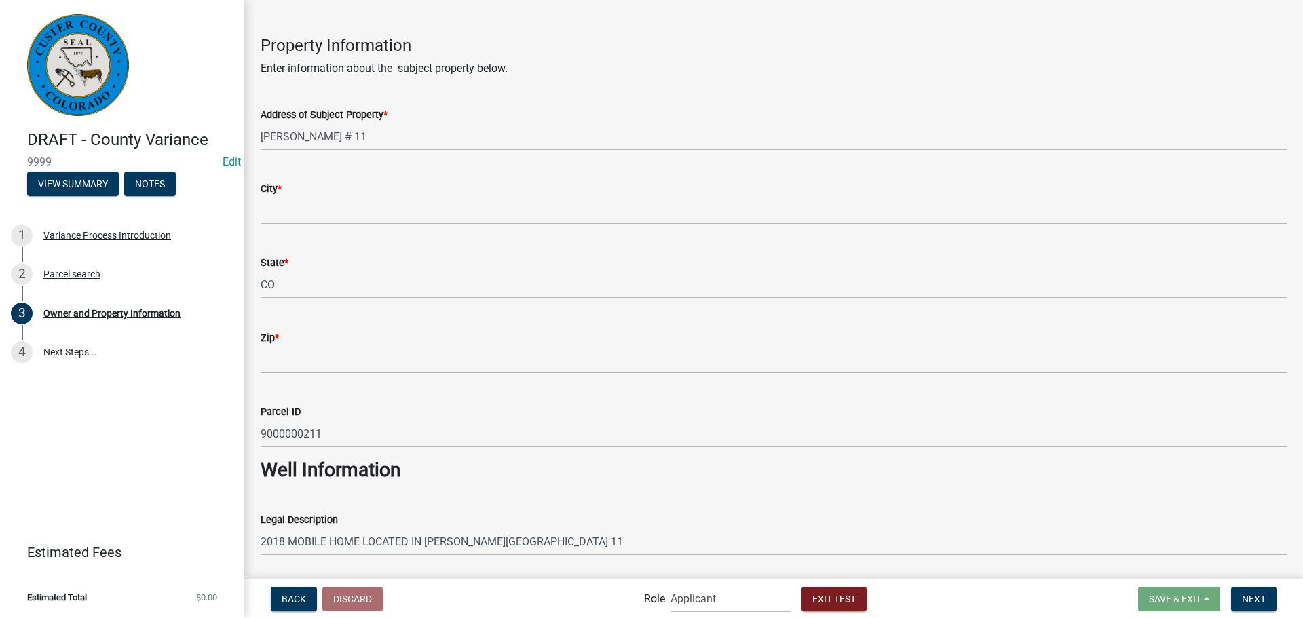
type input "[EMAIL_ADDRESS][DOMAIN_NAME]"
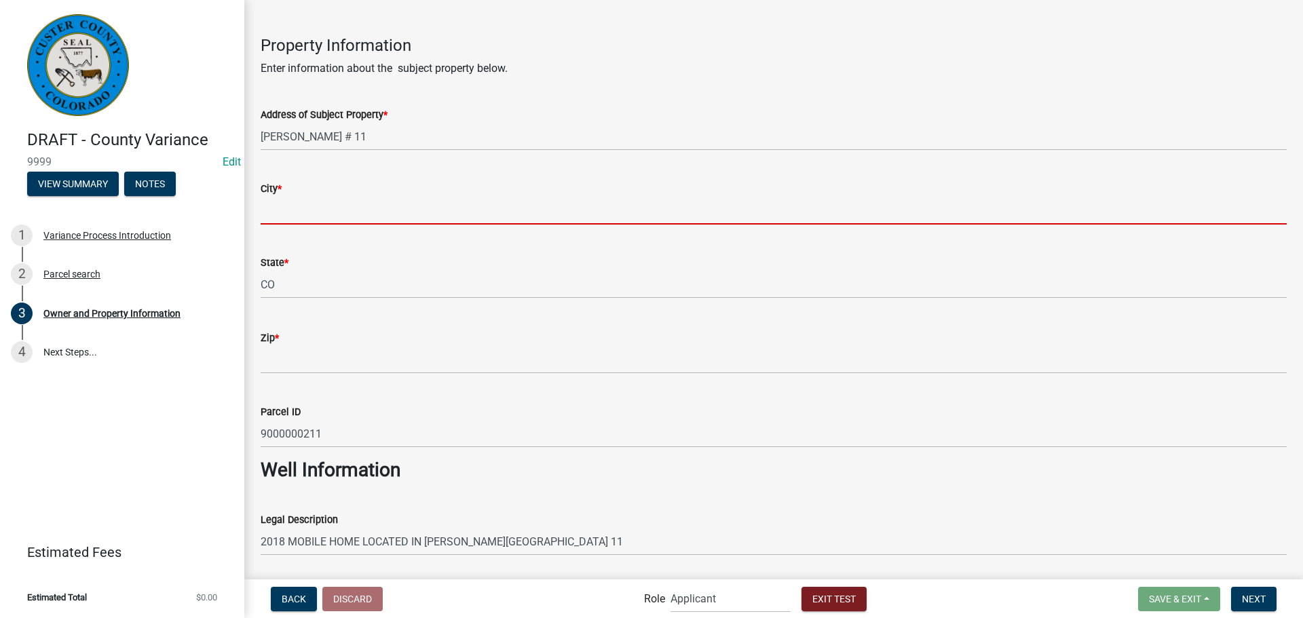
click at [351, 212] on input "City *" at bounding box center [774, 211] width 1026 height 28
type input "Westcliffe"
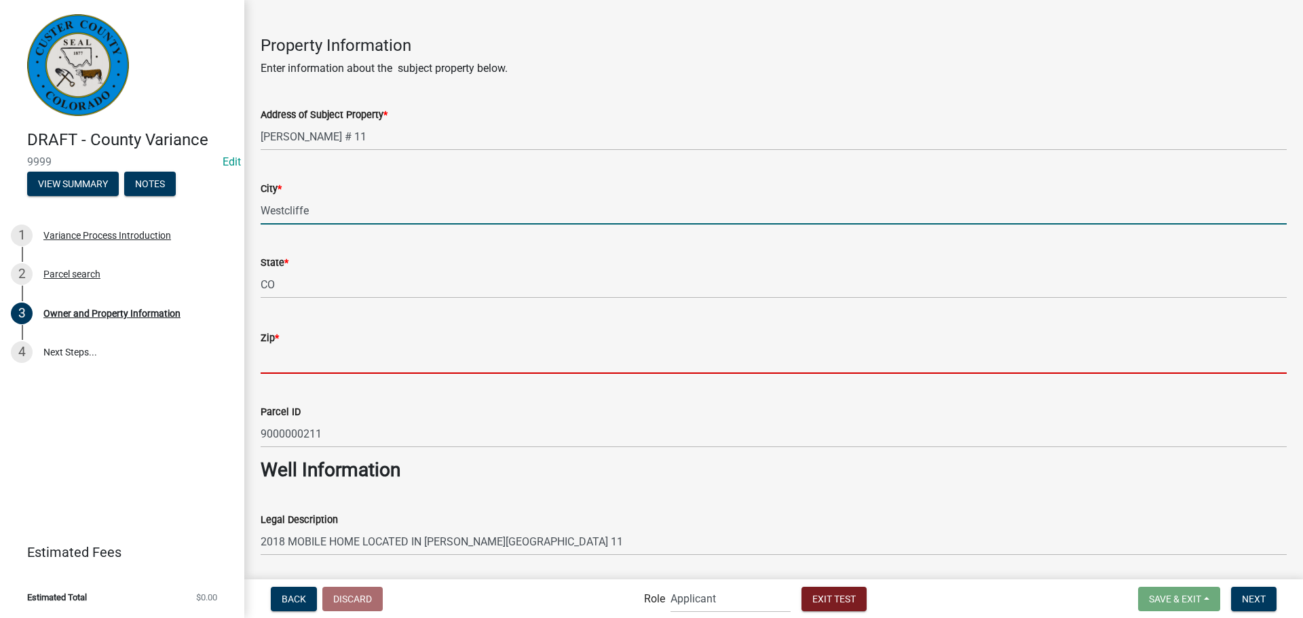
type input "81252"
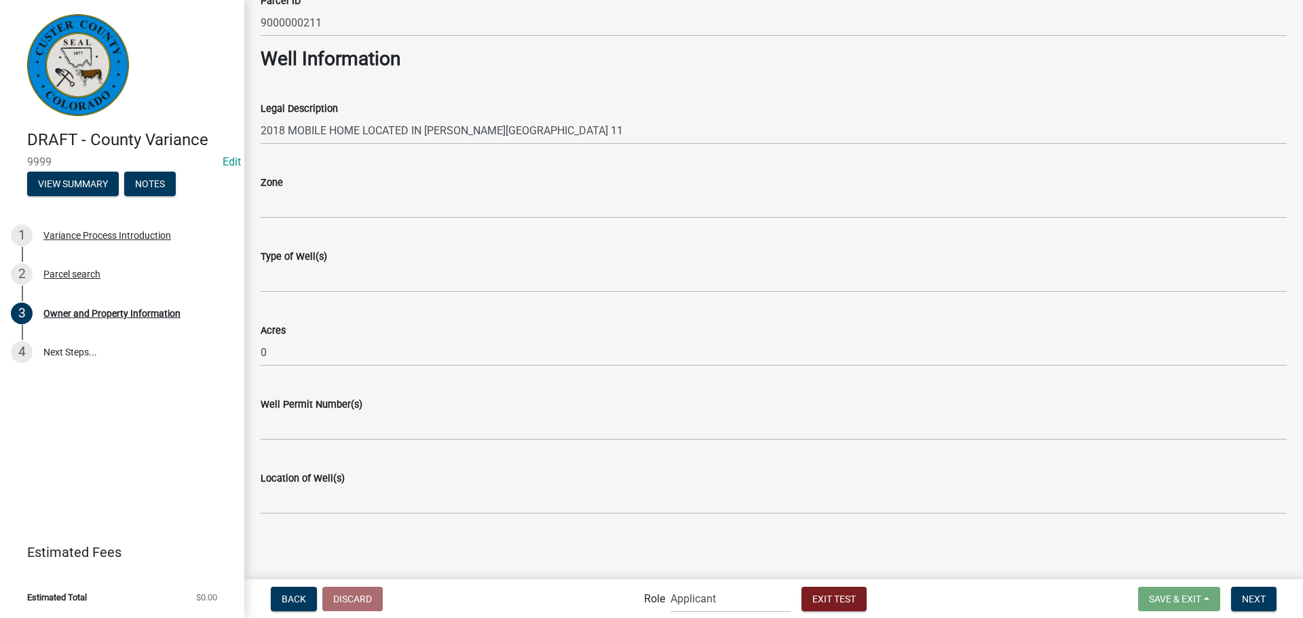
scroll to position [955, 0]
click at [1258, 599] on span "Next" at bounding box center [1254, 598] width 24 height 11
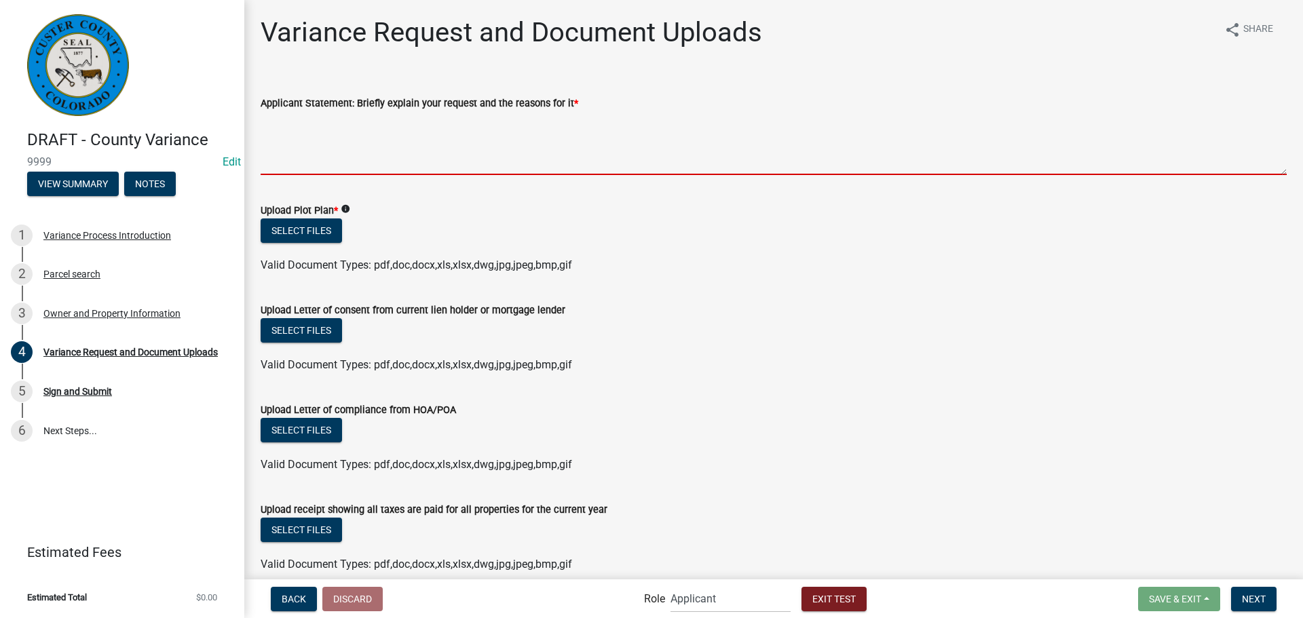
click at [385, 162] on textarea "Applicant Statement: Briefly explain your request and the reasons for it *" at bounding box center [774, 143] width 1026 height 64
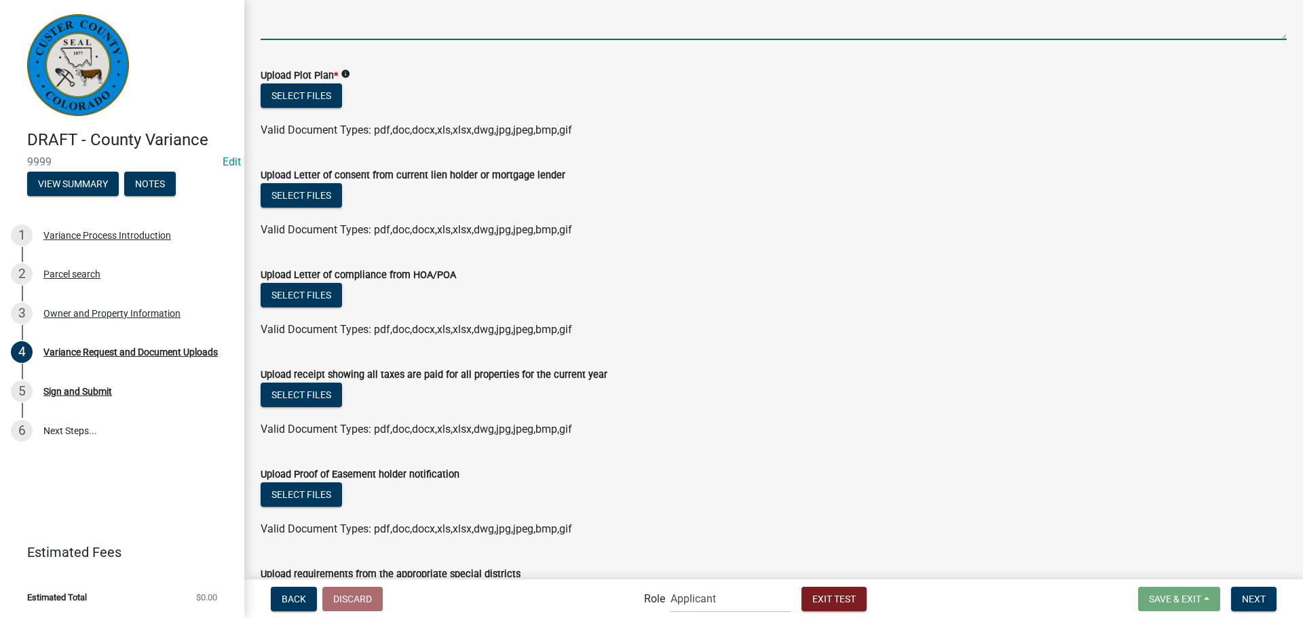
scroll to position [136, 0]
type textarea "lhfhrubzalkijdfhaujtkjkj"
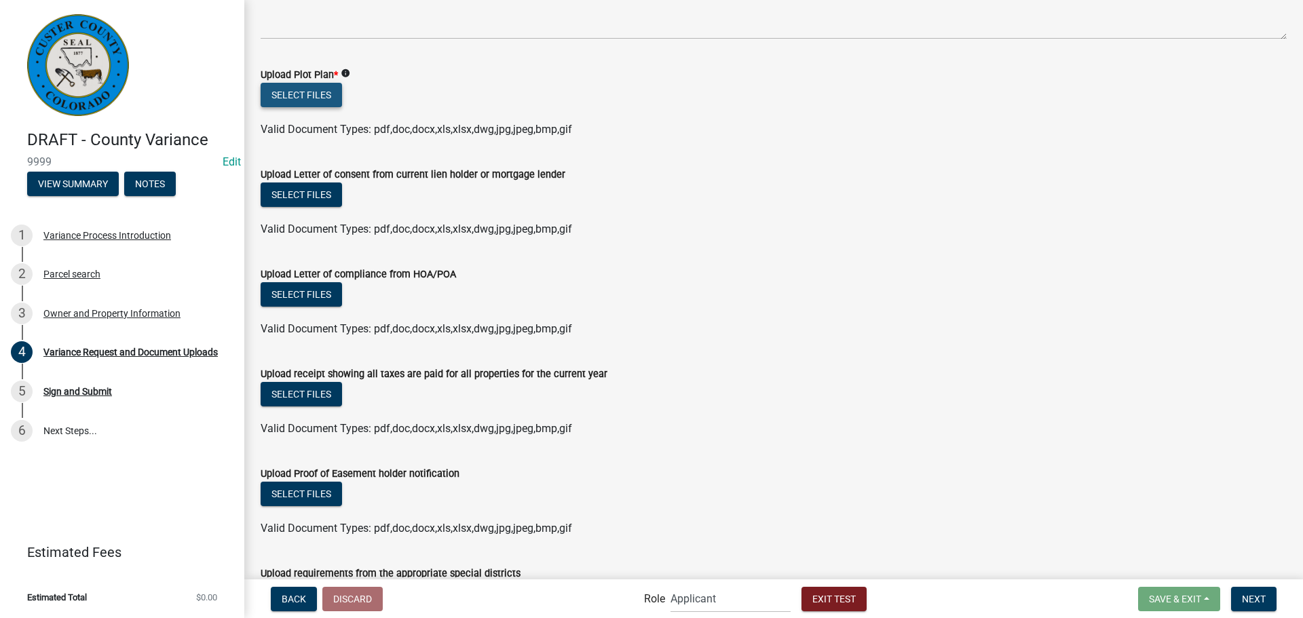
click at [309, 87] on button "Select files" at bounding box center [301, 95] width 81 height 24
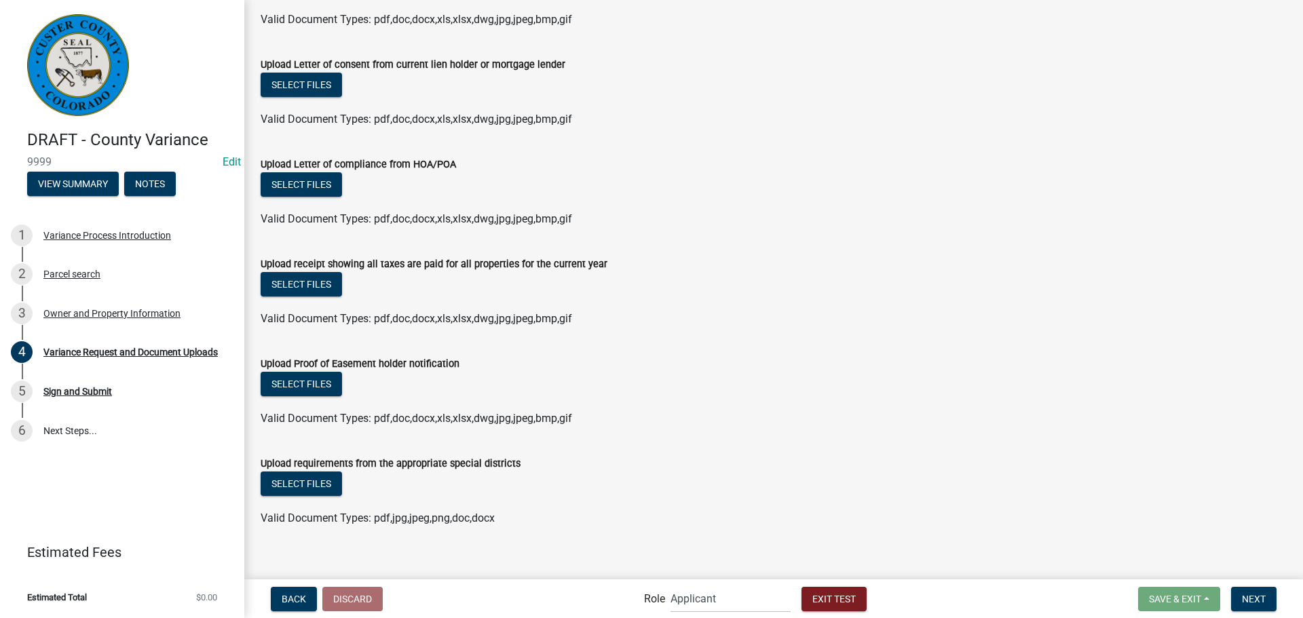
scroll to position [309, 0]
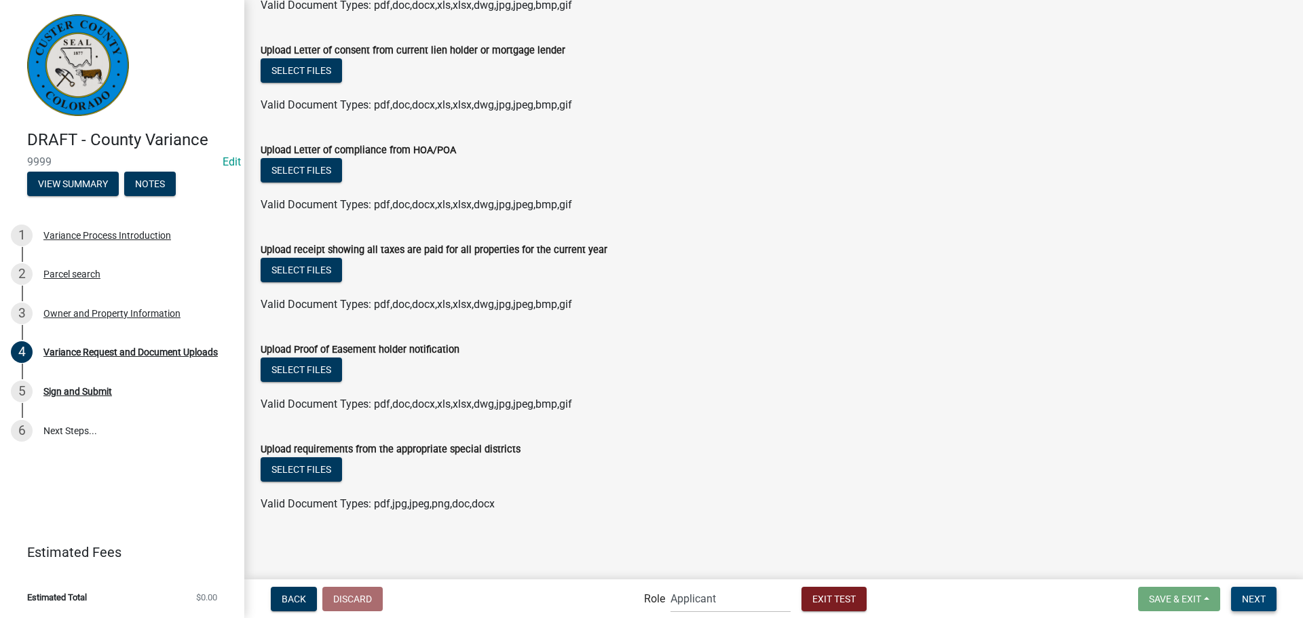
click at [1256, 592] on button "Next" at bounding box center [1253, 599] width 45 height 24
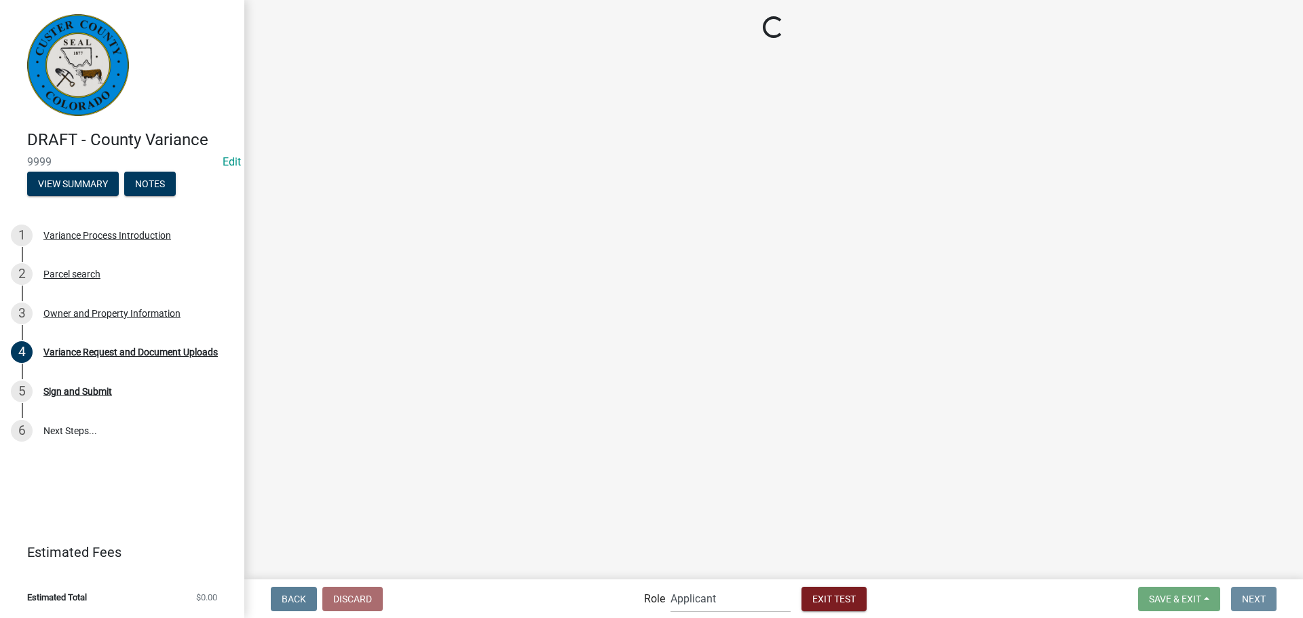
scroll to position [0, 0]
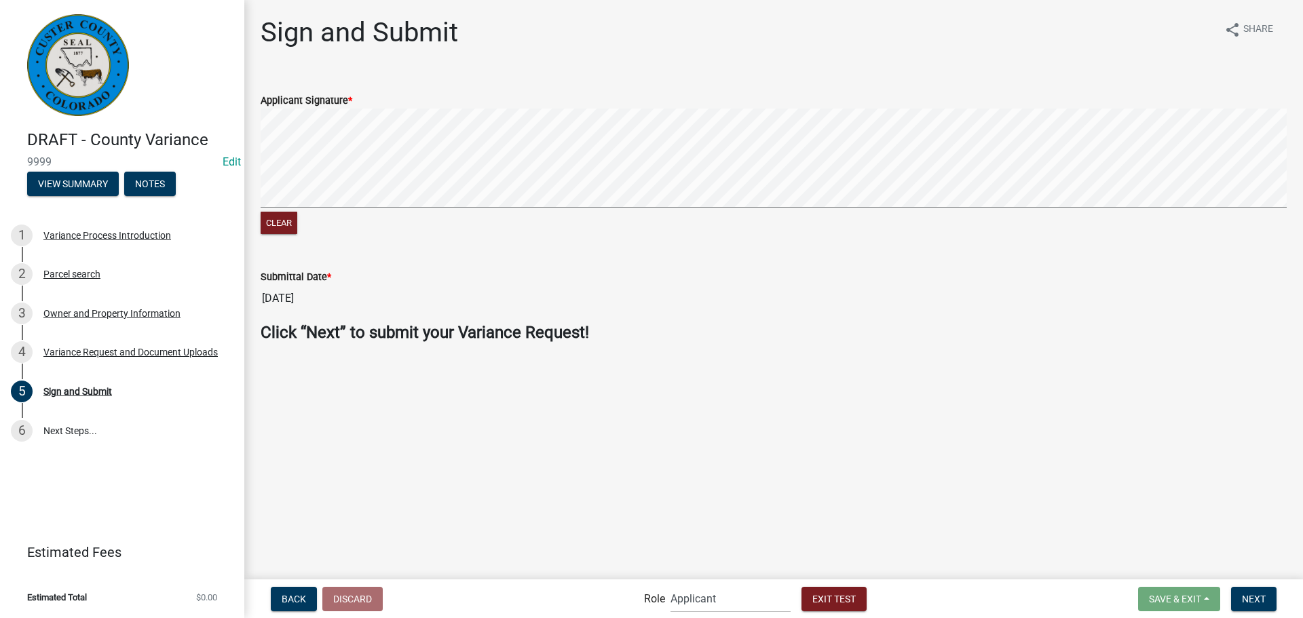
click at [322, 209] on signature-pad at bounding box center [774, 160] width 1026 height 103
click at [1241, 593] on button "Next" at bounding box center [1253, 599] width 45 height 24
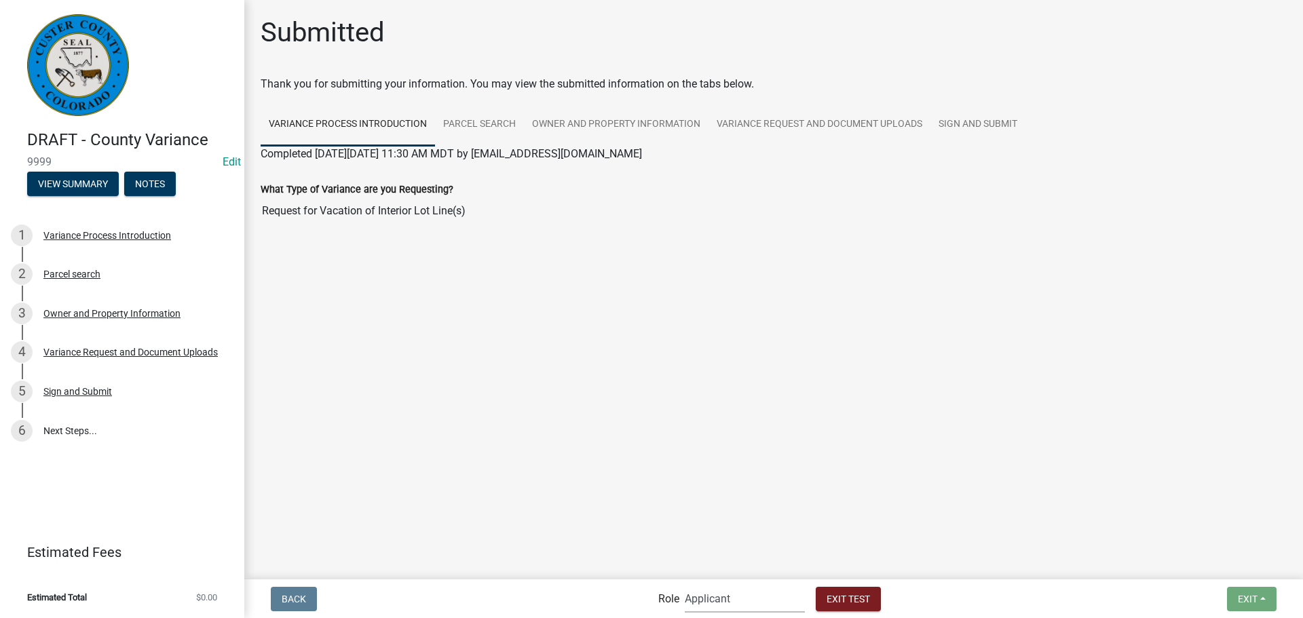
click at [727, 599] on select "Applicant [PERSON_NAME] Co P&Z Admin" at bounding box center [745, 599] width 120 height 28
select select "b3e84ec0-883c-481a-8d59-088e472d2e94"
click at [708, 585] on select "Applicant [PERSON_NAME] Co P&Z Admin" at bounding box center [745, 599] width 120 height 28
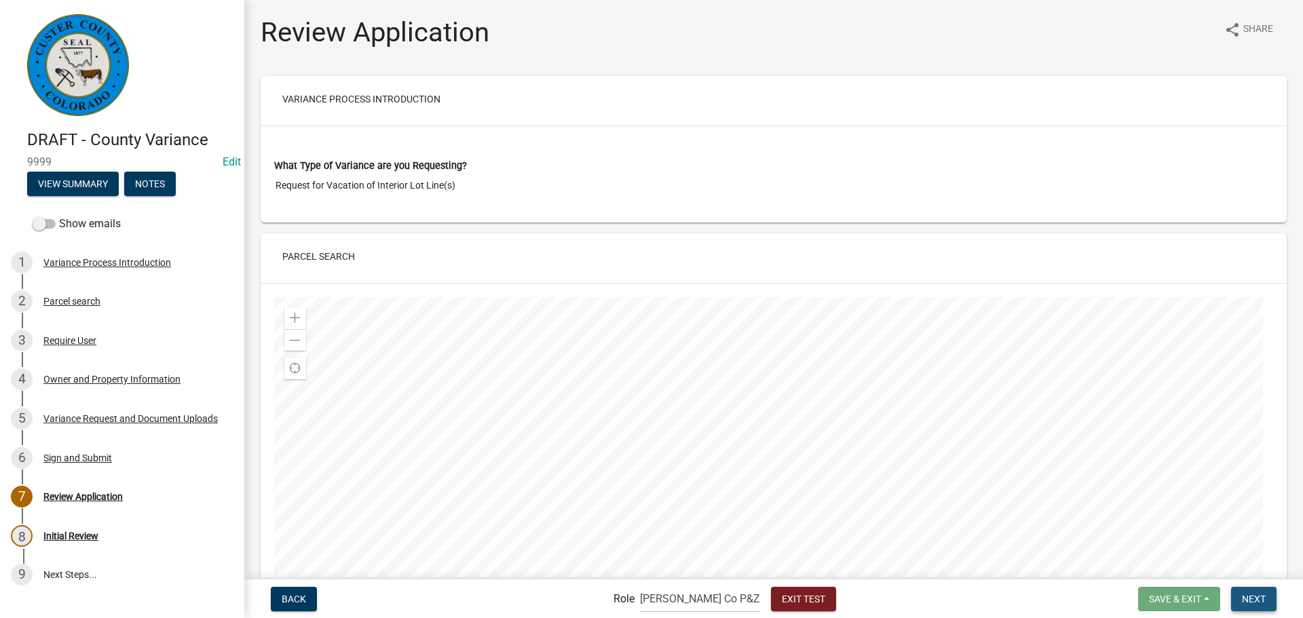
click at [1254, 605] on button "Next" at bounding box center [1253, 599] width 45 height 24
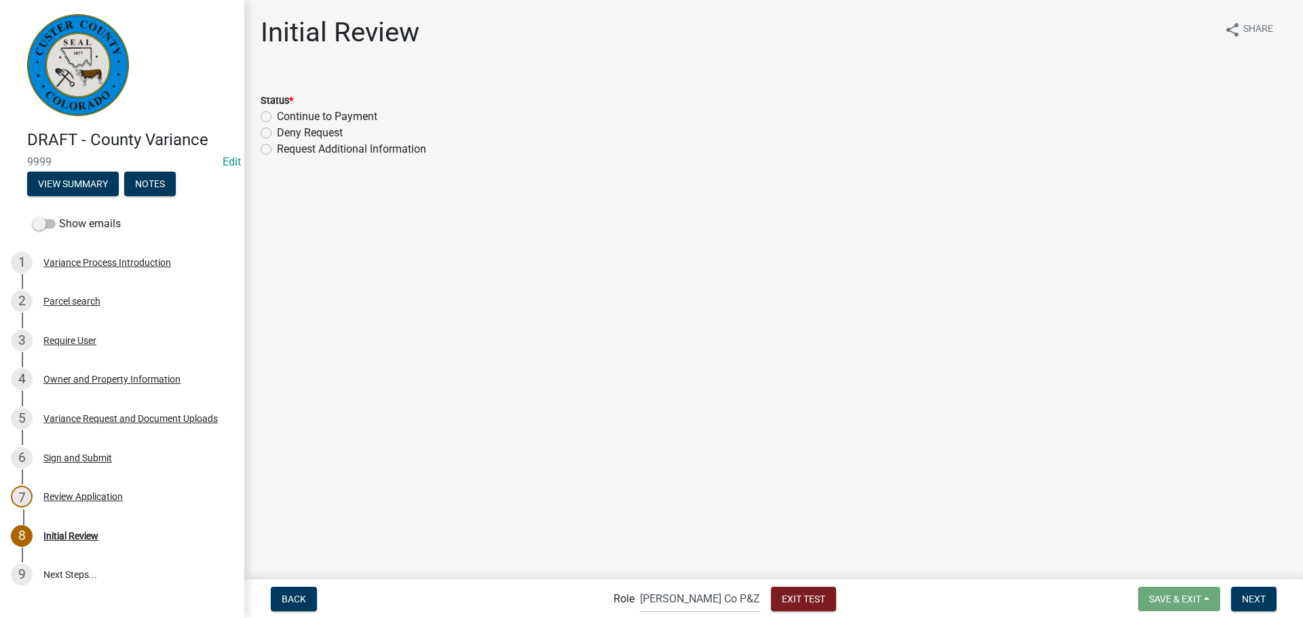
click at [277, 116] on label "Continue to Payment" at bounding box center [327, 117] width 100 height 16
click at [277, 116] on input "Continue to Payment" at bounding box center [281, 113] width 9 height 9
radio input "true"
click at [1256, 604] on span "Next" at bounding box center [1254, 598] width 24 height 11
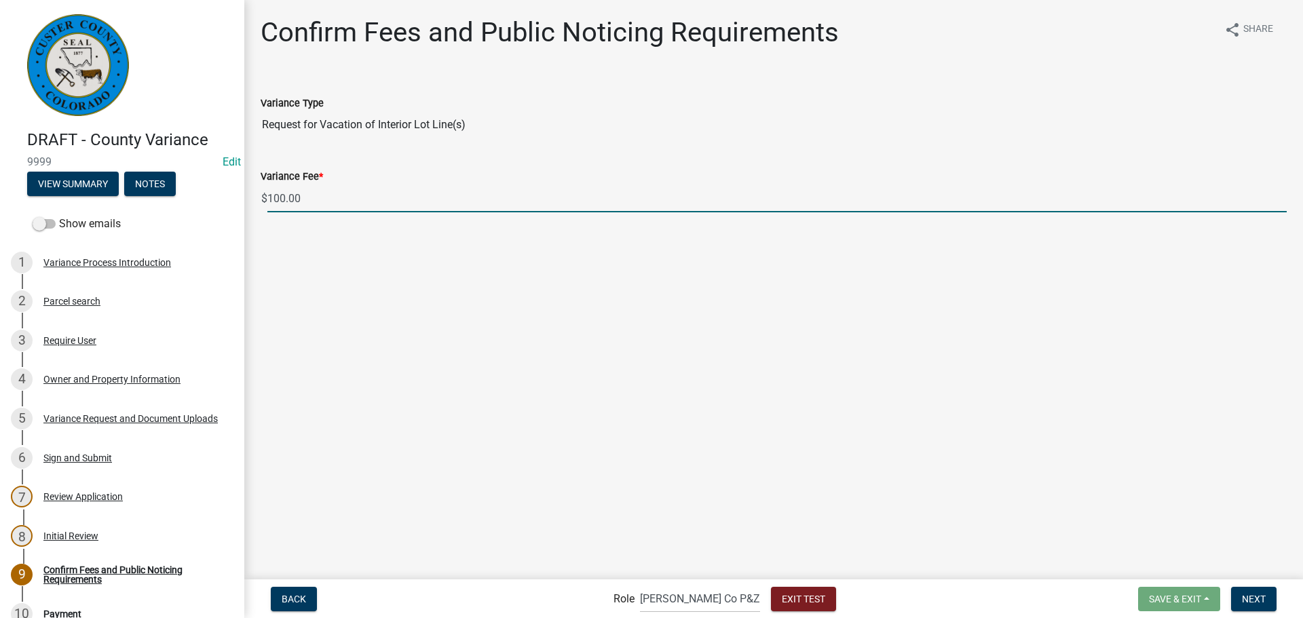
click at [280, 198] on input "100.00" at bounding box center [776, 199] width 1019 height 28
type input "1000.00"
click at [633, 298] on main "Confirm Fees and Public Noticing Requirements share Share Variance Type Request…" at bounding box center [773, 289] width 1059 height 578
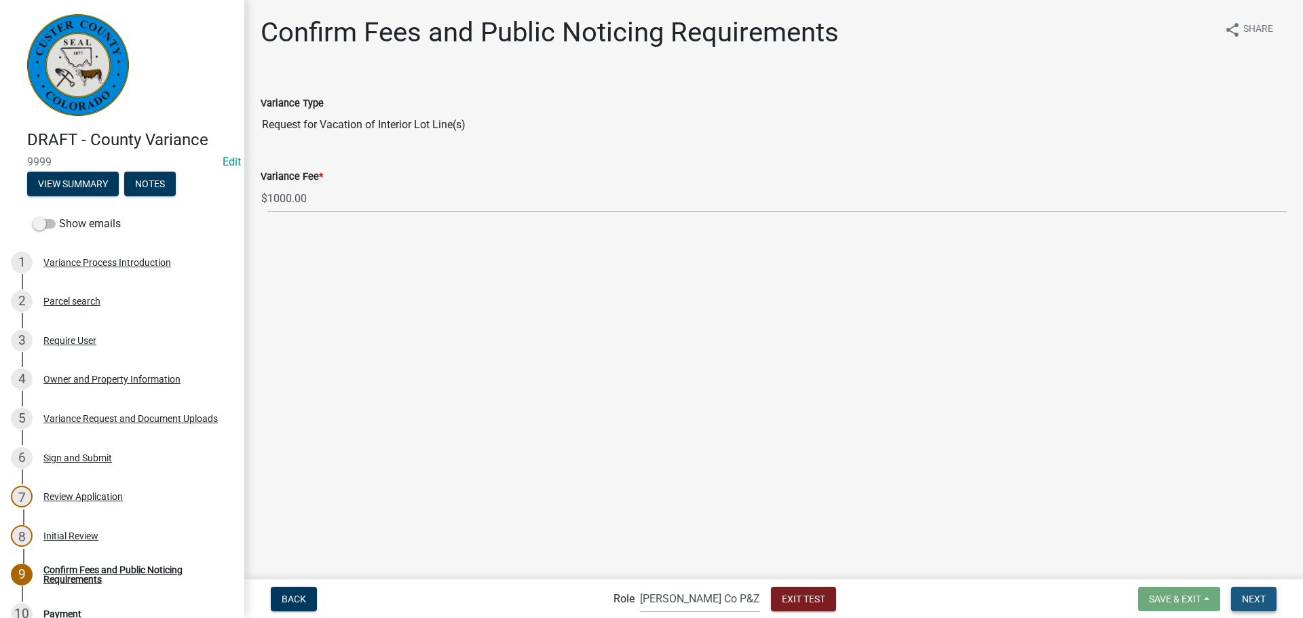
click at [1245, 596] on span "Next" at bounding box center [1254, 598] width 24 height 11
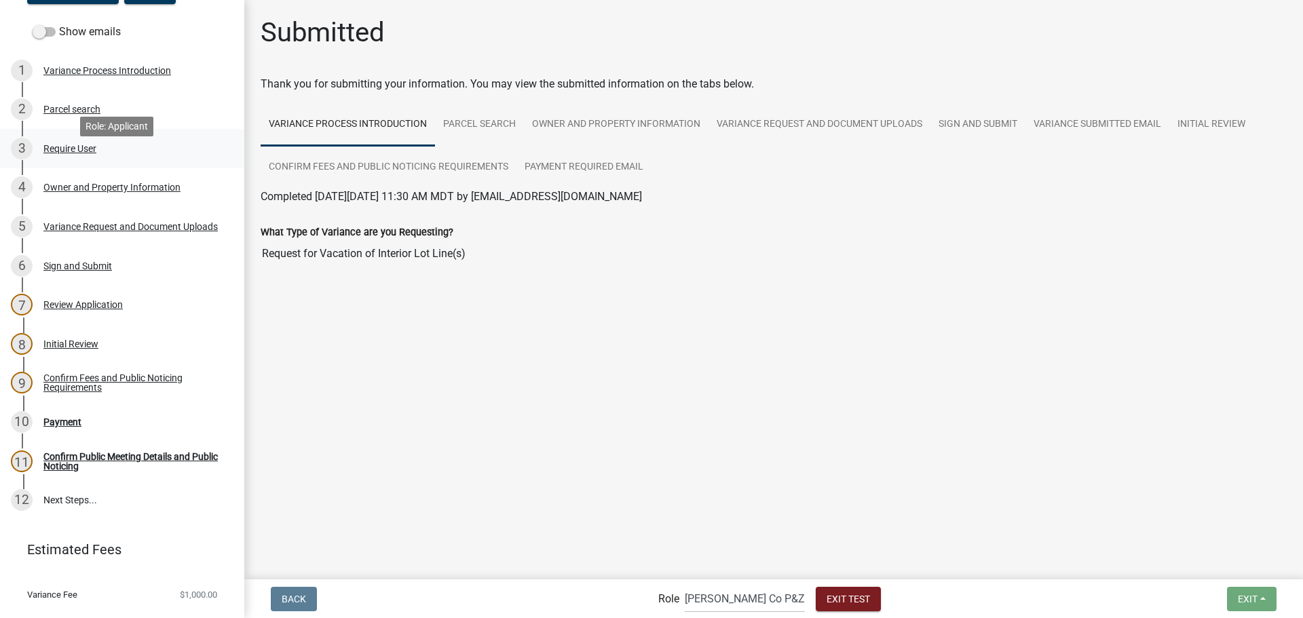
scroll to position [220, 0]
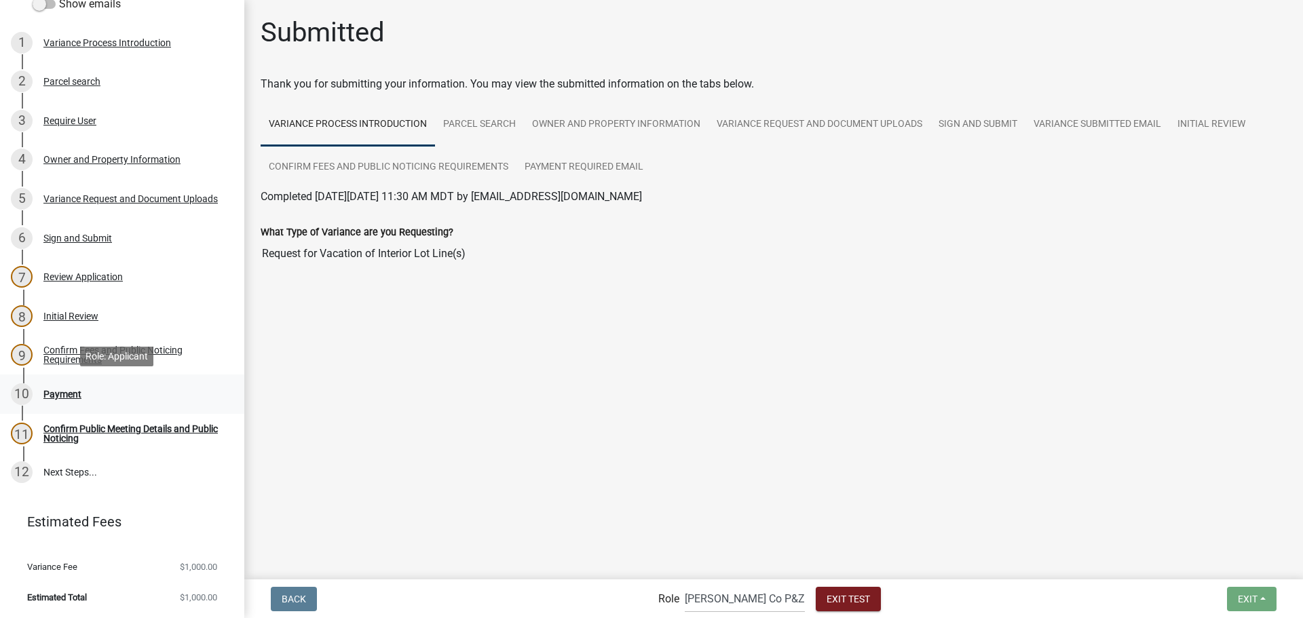
click at [57, 392] on div "Payment" at bounding box center [62, 395] width 38 height 10
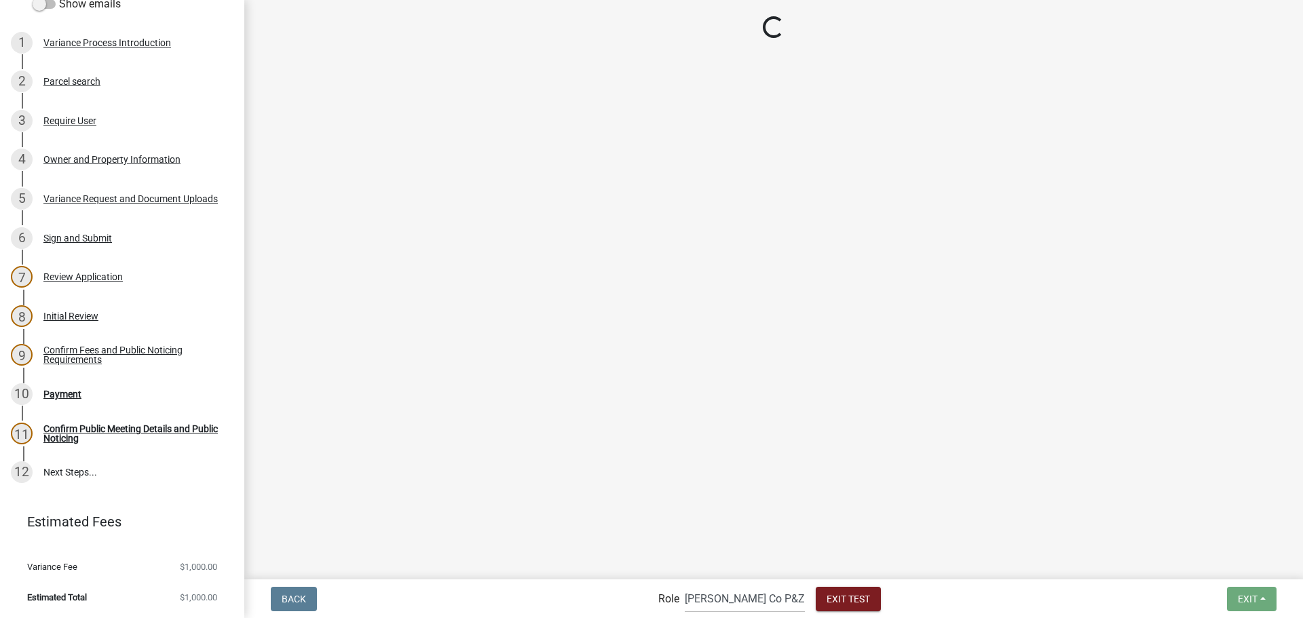
select select "2: 1"
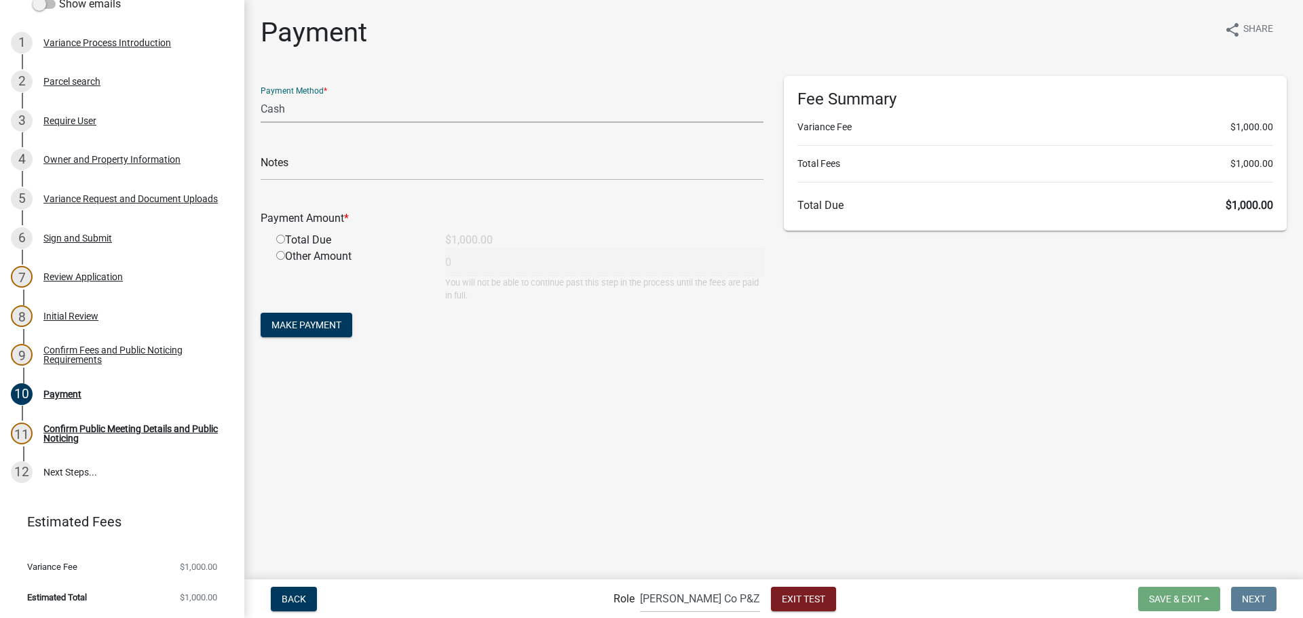
click at [387, 105] on select "Credit Card POS Check Cash" at bounding box center [512, 109] width 503 height 28
click at [419, 211] on div "Payment Amount *" at bounding box center [511, 218] width 523 height 16
click at [284, 242] on input "radio" at bounding box center [280, 239] width 9 height 9
radio input "true"
type input "1000"
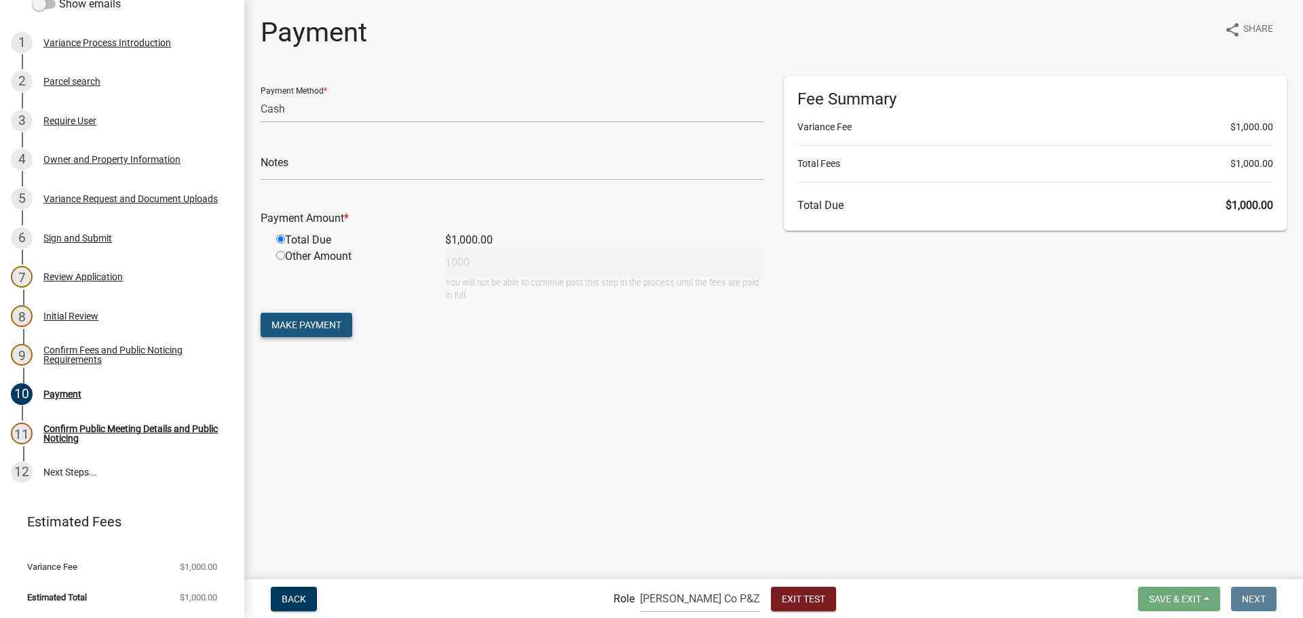
click at [281, 329] on span "Make Payment" at bounding box center [306, 325] width 70 height 11
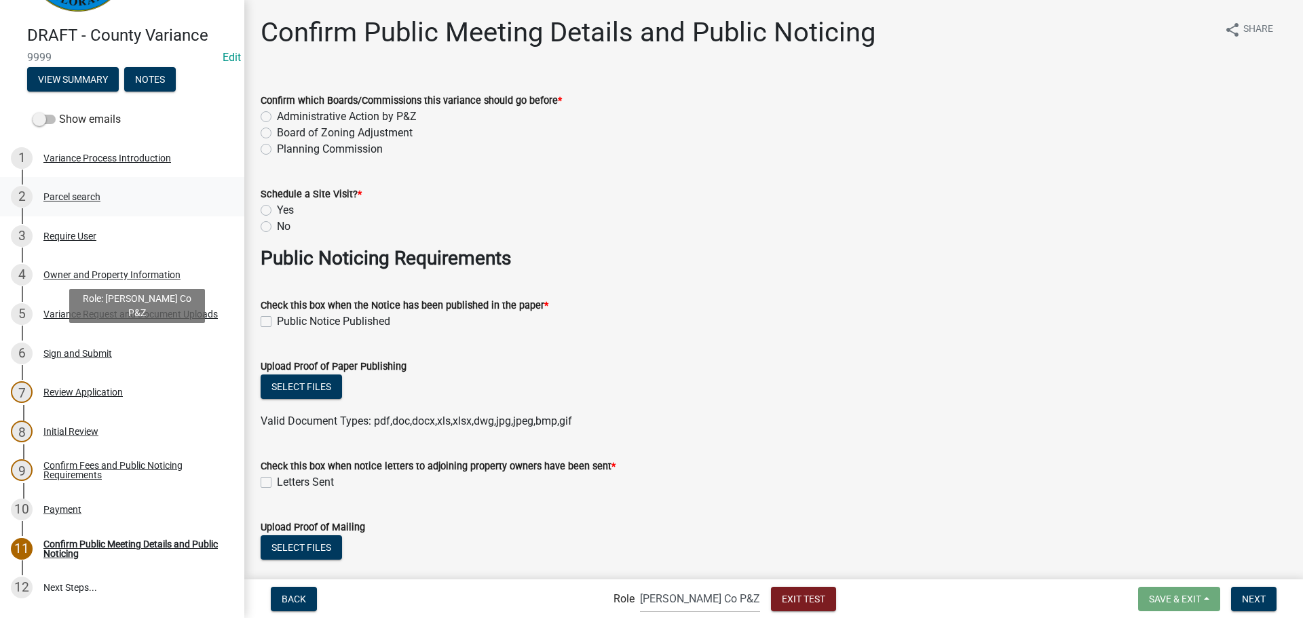
scroll to position [0, 0]
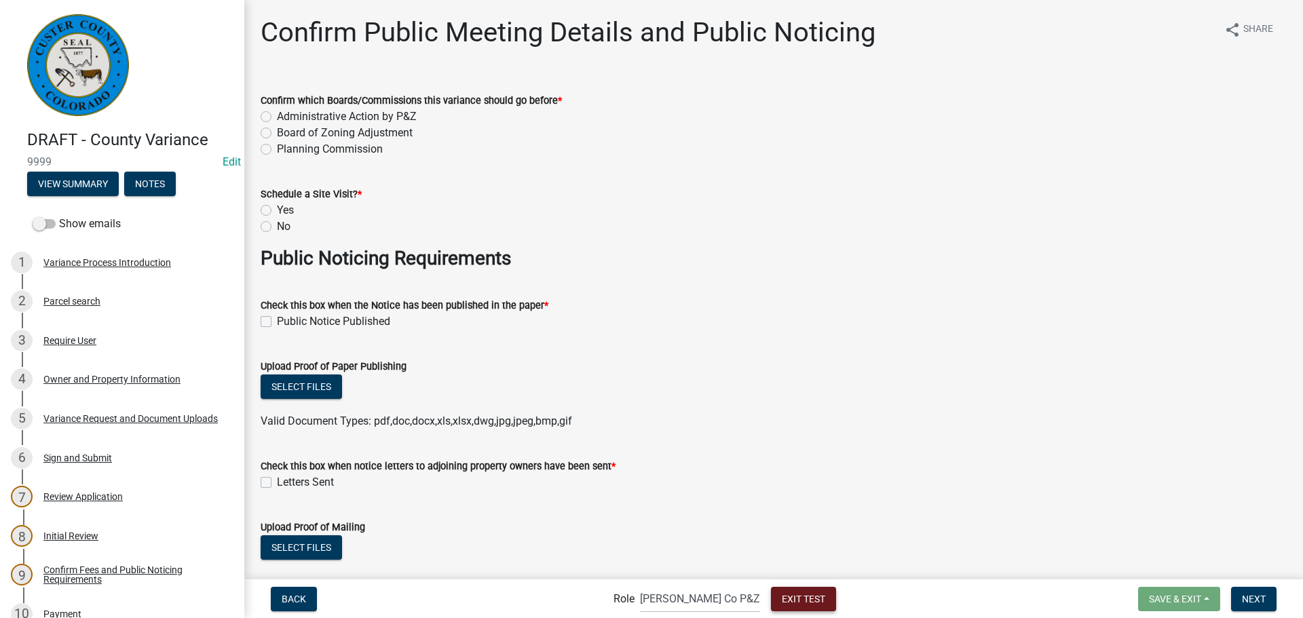
click at [782, 595] on span "Exit Test" at bounding box center [803, 598] width 43 height 11
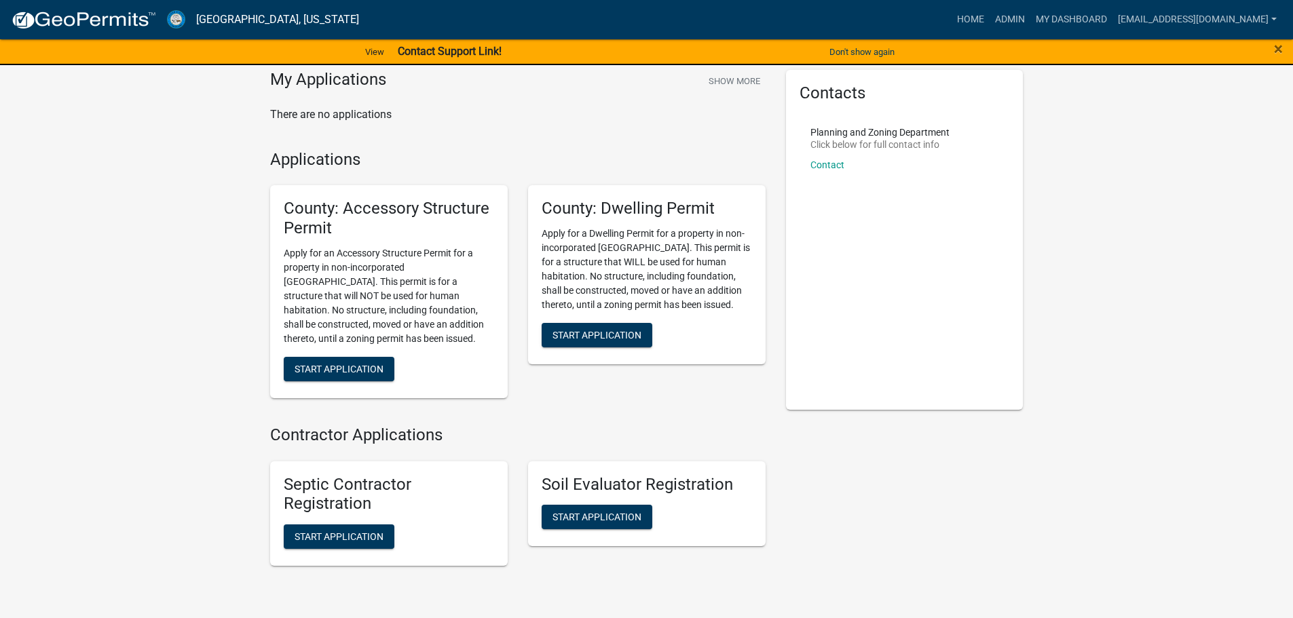
scroll to position [68, 0]
